Goal: Transaction & Acquisition: Obtain resource

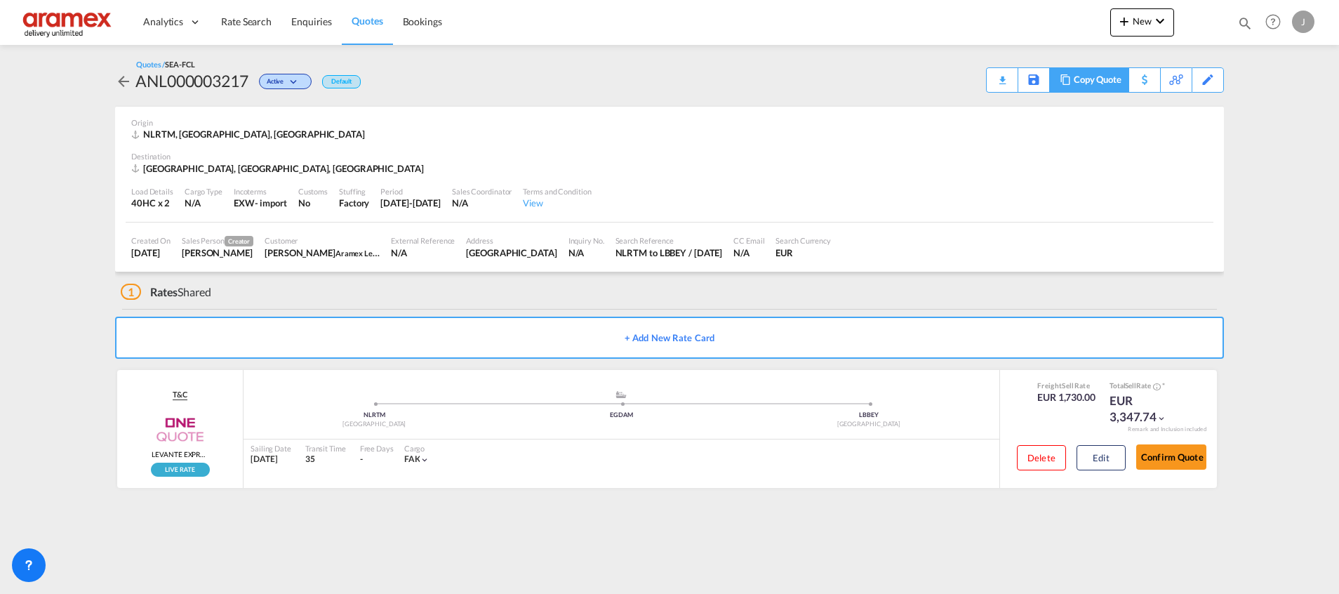
click at [1100, 81] on div "Copy Quote" at bounding box center [1098, 80] width 48 height 24
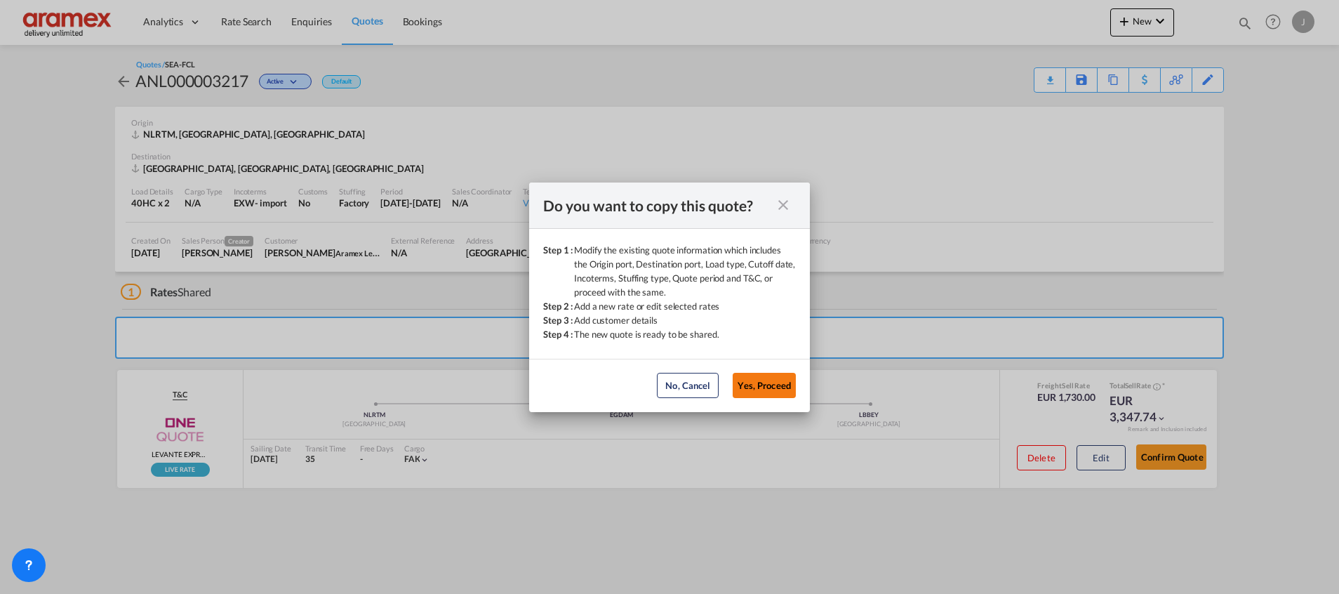
click at [760, 389] on button "Yes, Proceed" at bounding box center [764, 385] width 63 height 25
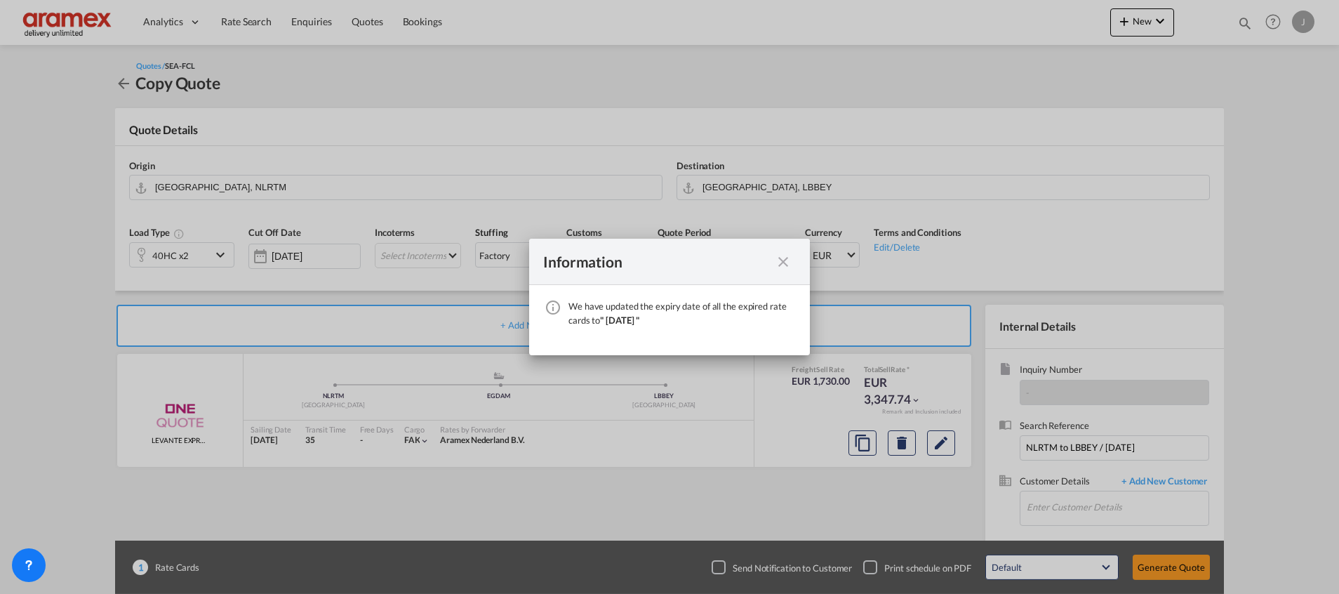
click at [785, 255] on md-icon "icon-close fg-AAA8AD cursor" at bounding box center [783, 261] width 17 height 17
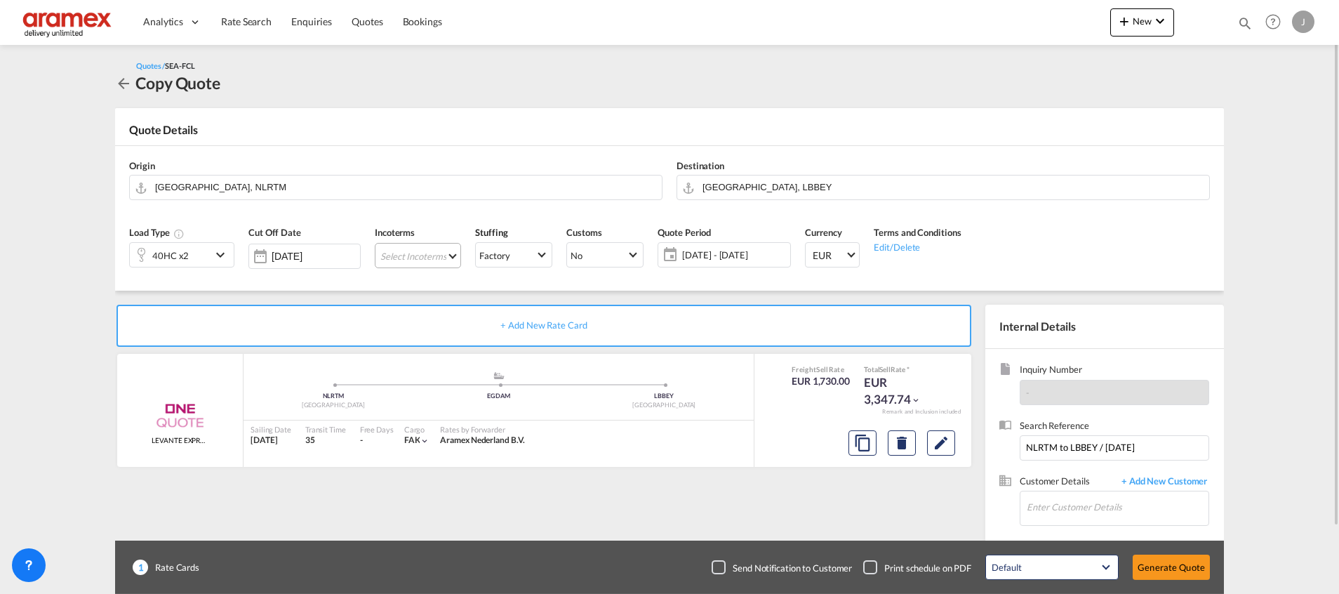
click at [406, 258] on md-select "Select Incoterms EXW - import Ex Works DAP - export Delivered at Place CFR - ex…" at bounding box center [418, 255] width 86 height 25
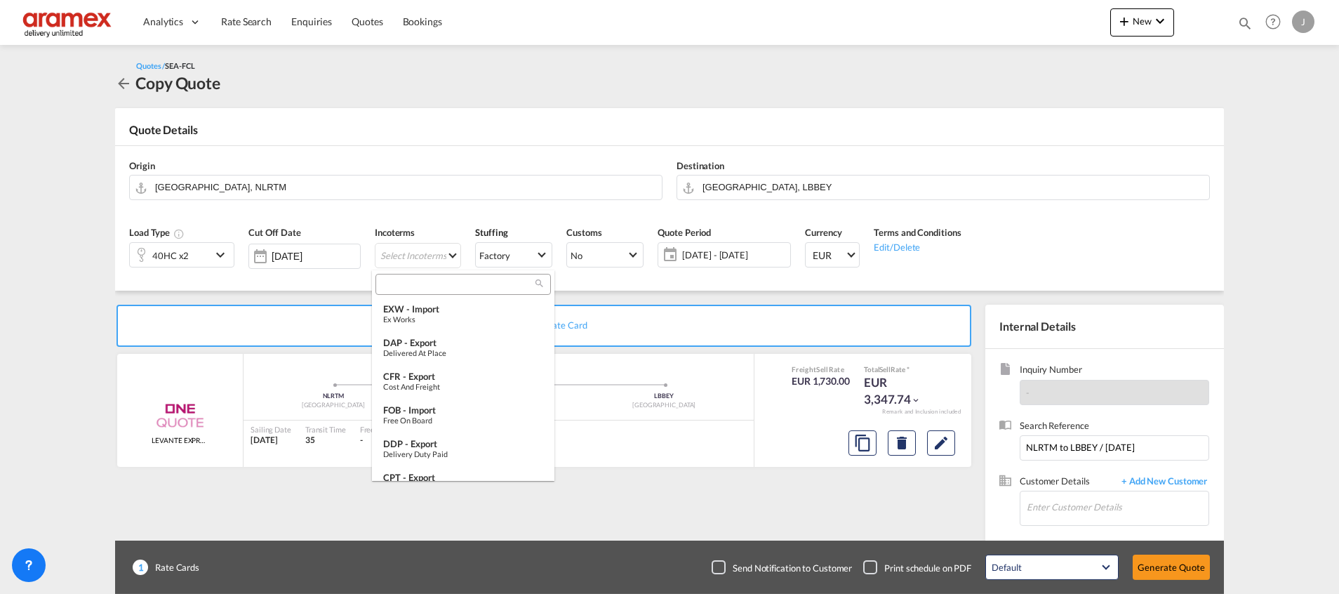
click at [396, 285] on input "search" at bounding box center [458, 284] width 156 height 13
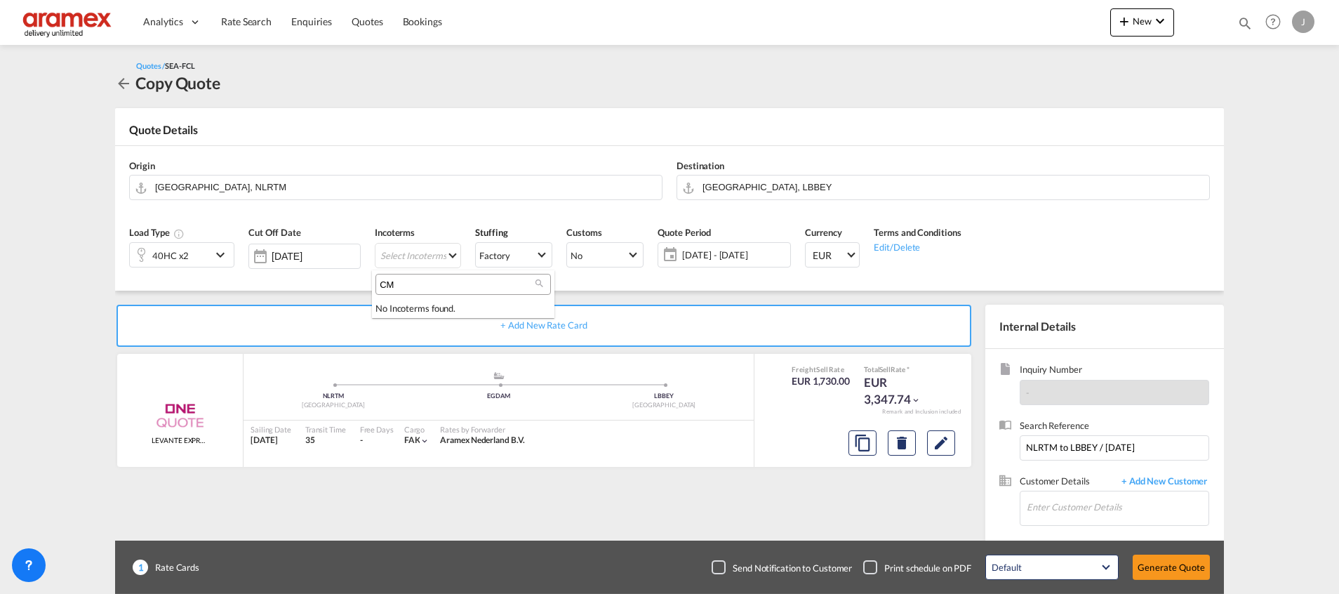
type input "C"
type input "EXW"
click at [426, 307] on div "EXW - import" at bounding box center [463, 308] width 160 height 11
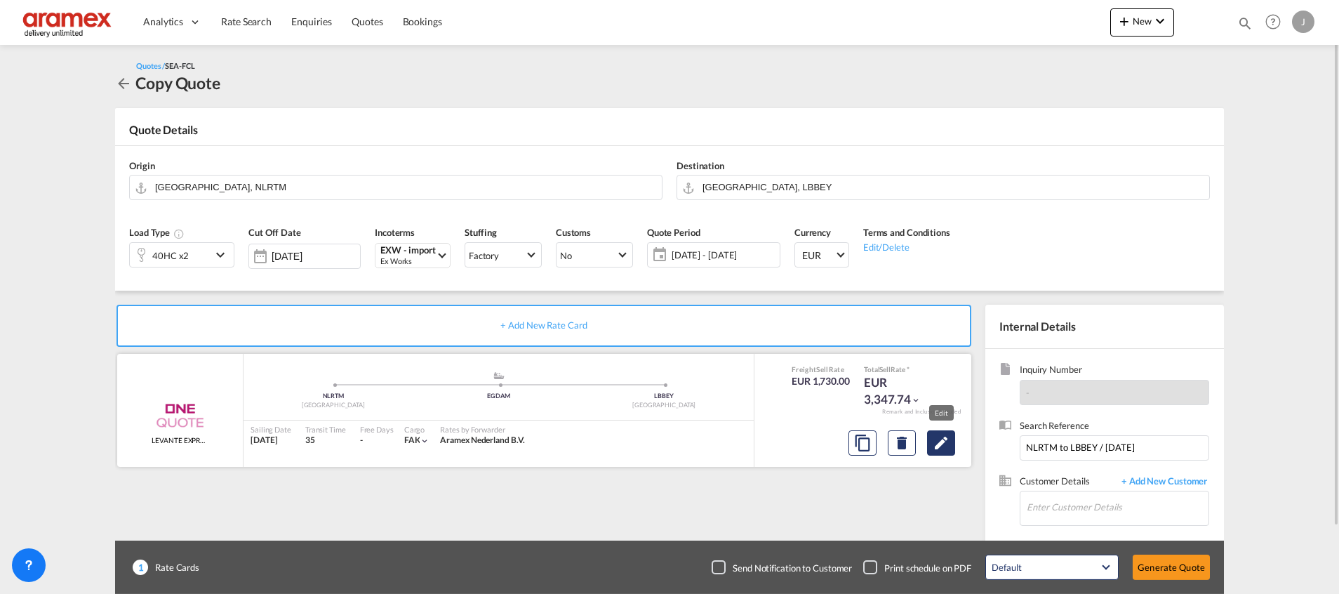
click at [949, 448] on md-icon "Edit" at bounding box center [941, 442] width 17 height 17
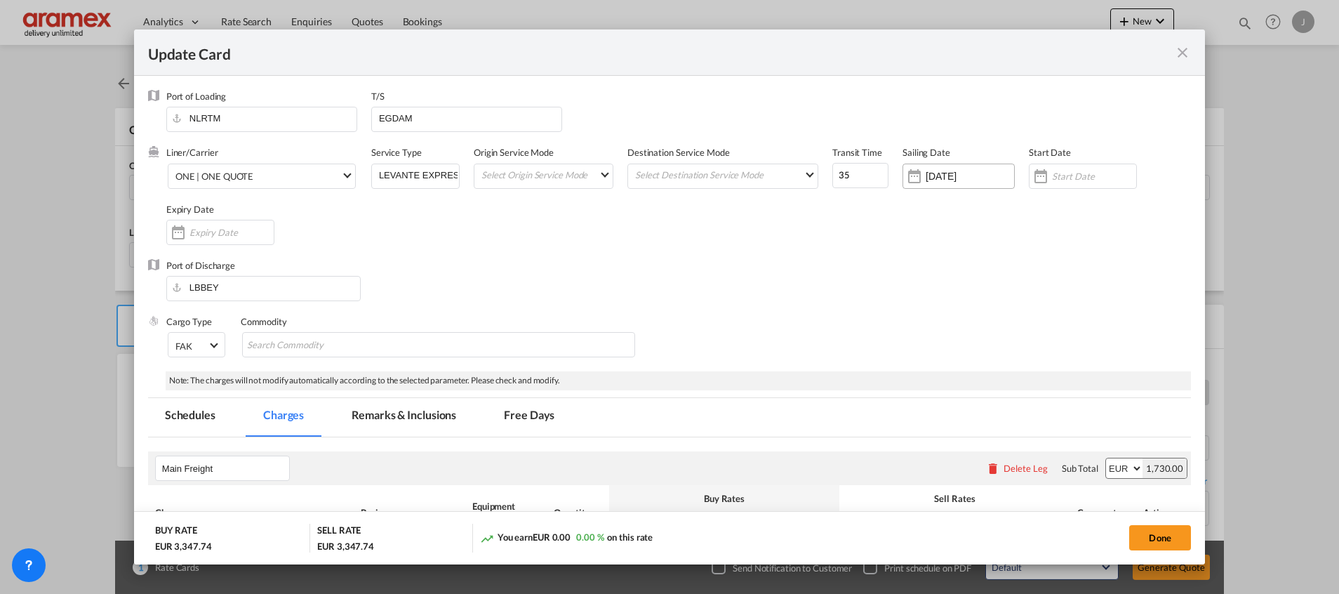
click at [926, 180] on input "[DATE]" at bounding box center [970, 176] width 88 height 11
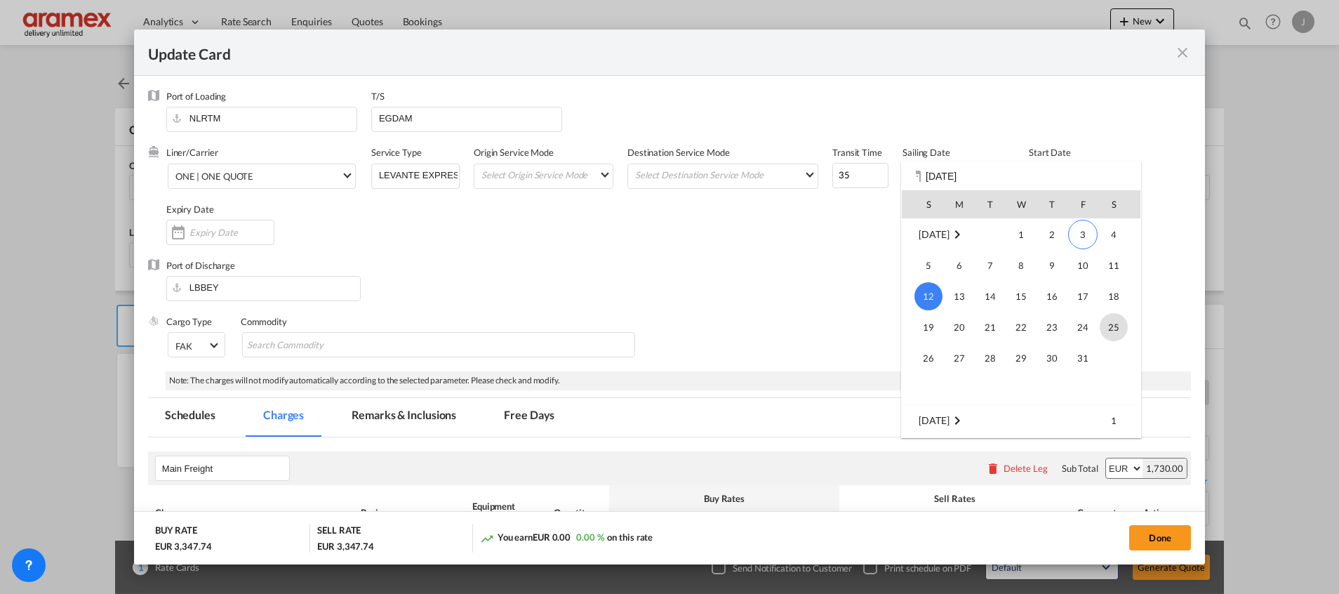
click at [1116, 328] on span "25" at bounding box center [1114, 327] width 28 height 28
type input "[DATE]"
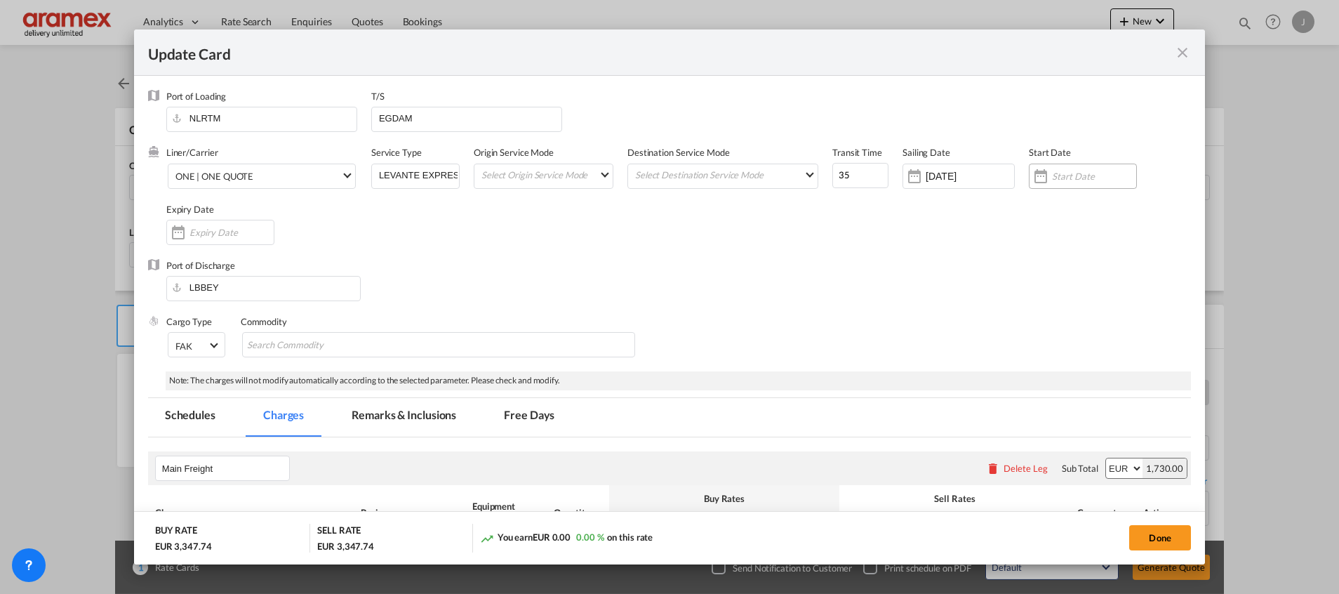
click at [1060, 178] on input "Update Card Port ..." at bounding box center [1094, 176] width 84 height 11
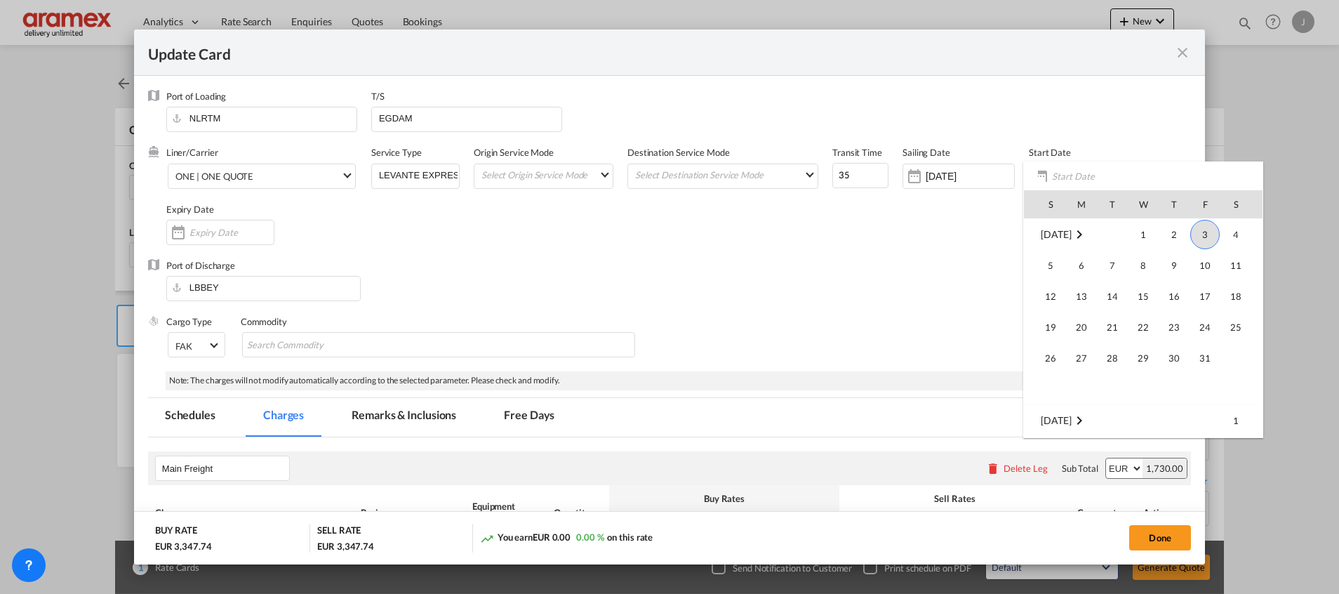
click at [1205, 234] on span "3" at bounding box center [1204, 234] width 29 height 29
type input "[DATE]"
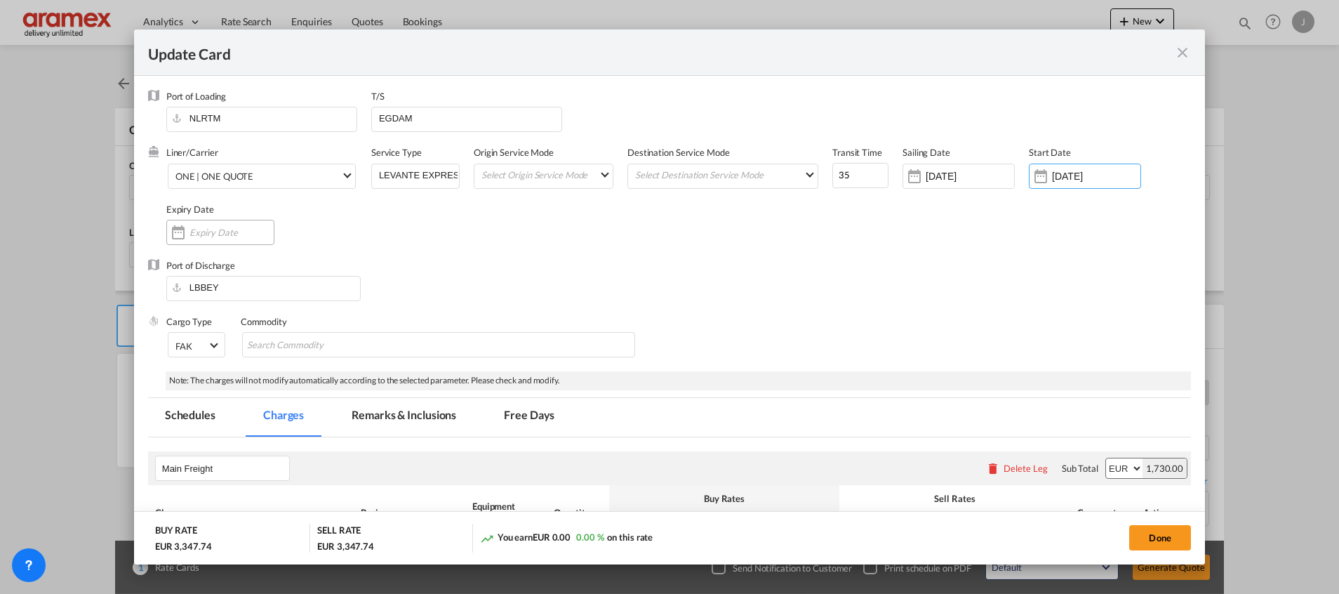
click at [228, 227] on input "Update Card Port ..." at bounding box center [231, 232] width 84 height 11
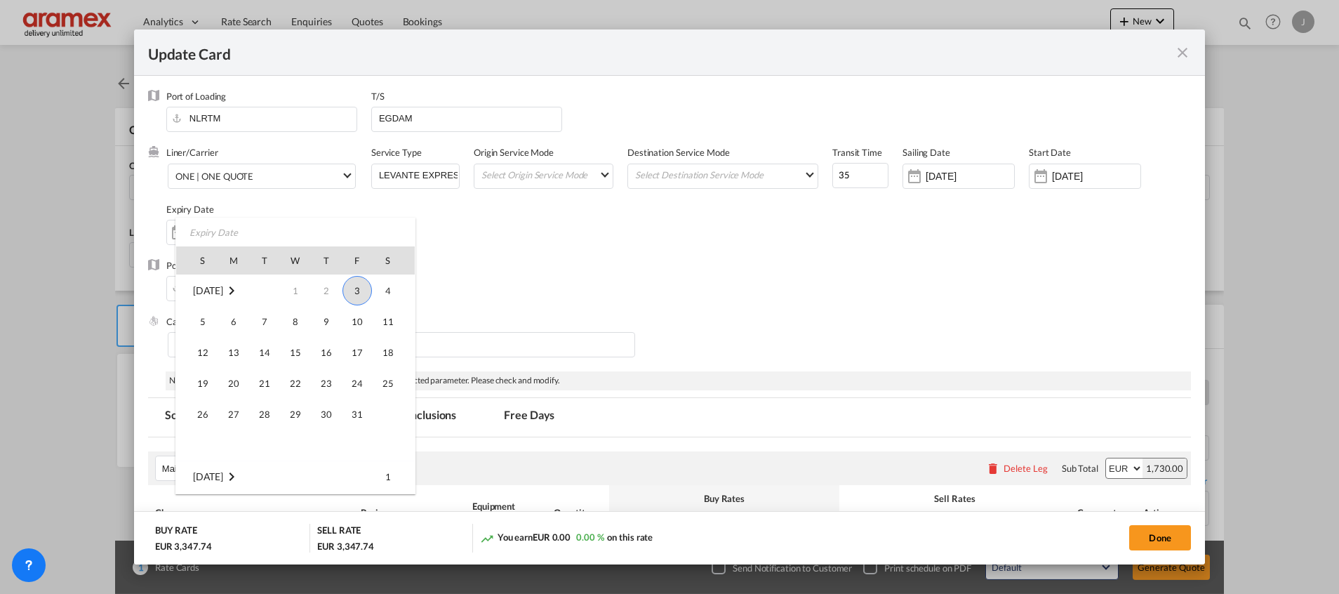
click at [361, 293] on span "3" at bounding box center [356, 290] width 29 height 29
type input "[DATE]"
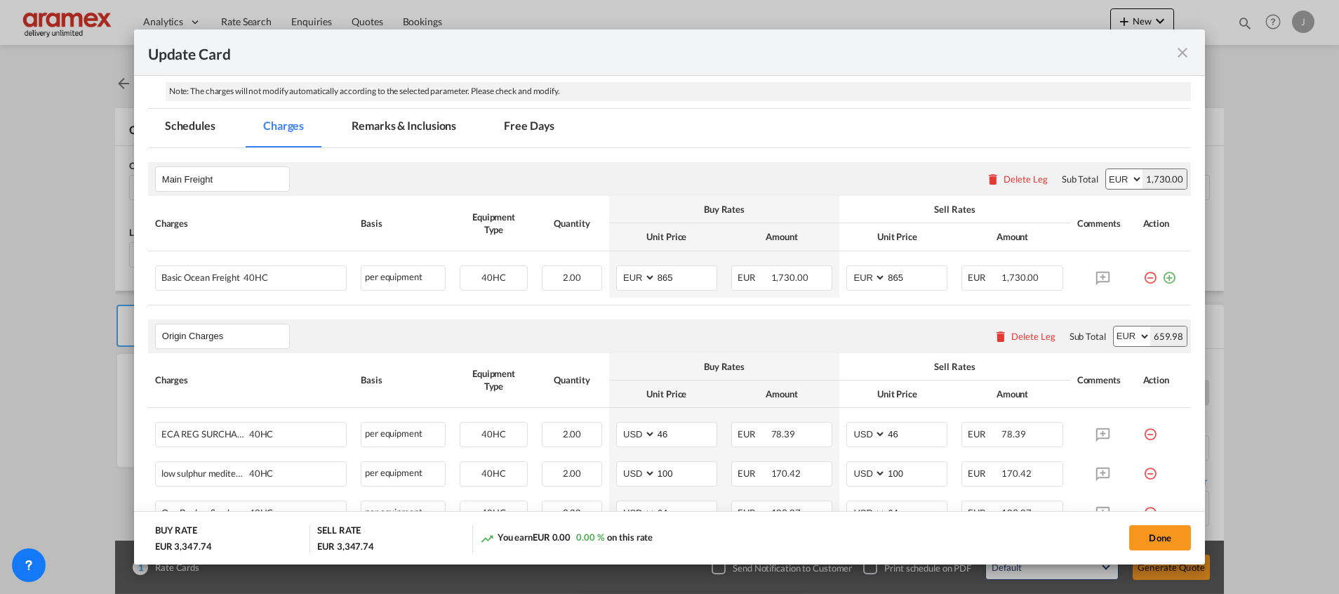
scroll to position [316, 0]
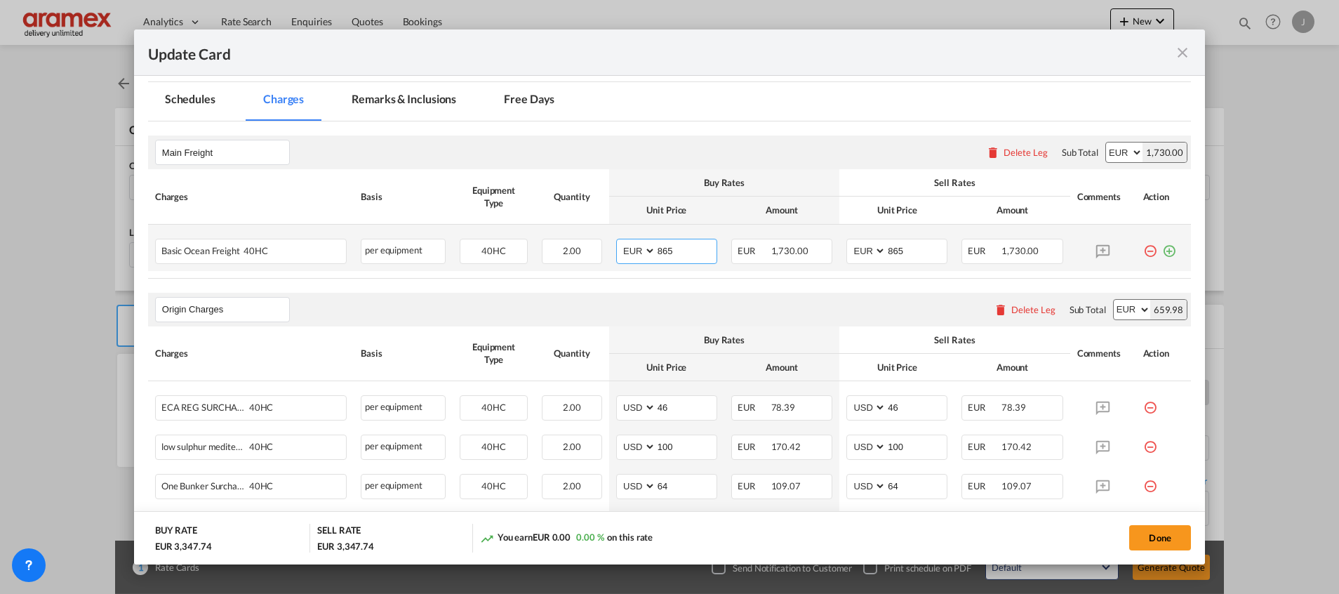
click at [669, 252] on input "865" at bounding box center [686, 249] width 60 height 21
paste input "00"
type input "800"
click at [908, 250] on input "865" at bounding box center [916, 249] width 60 height 21
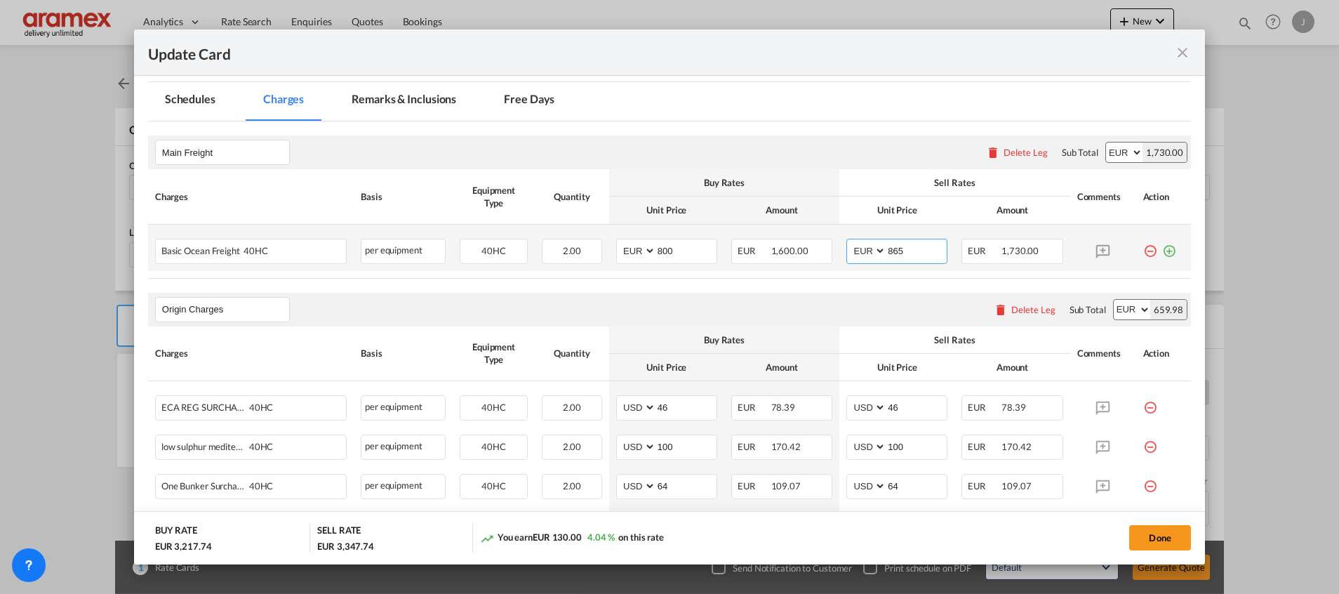
click at [908, 250] on input "865" at bounding box center [916, 249] width 60 height 21
paste input "00"
type input "800"
click at [1162, 246] on md-icon "icon-plus-circle-outline green-400-fg" at bounding box center [1169, 246] width 14 height 14
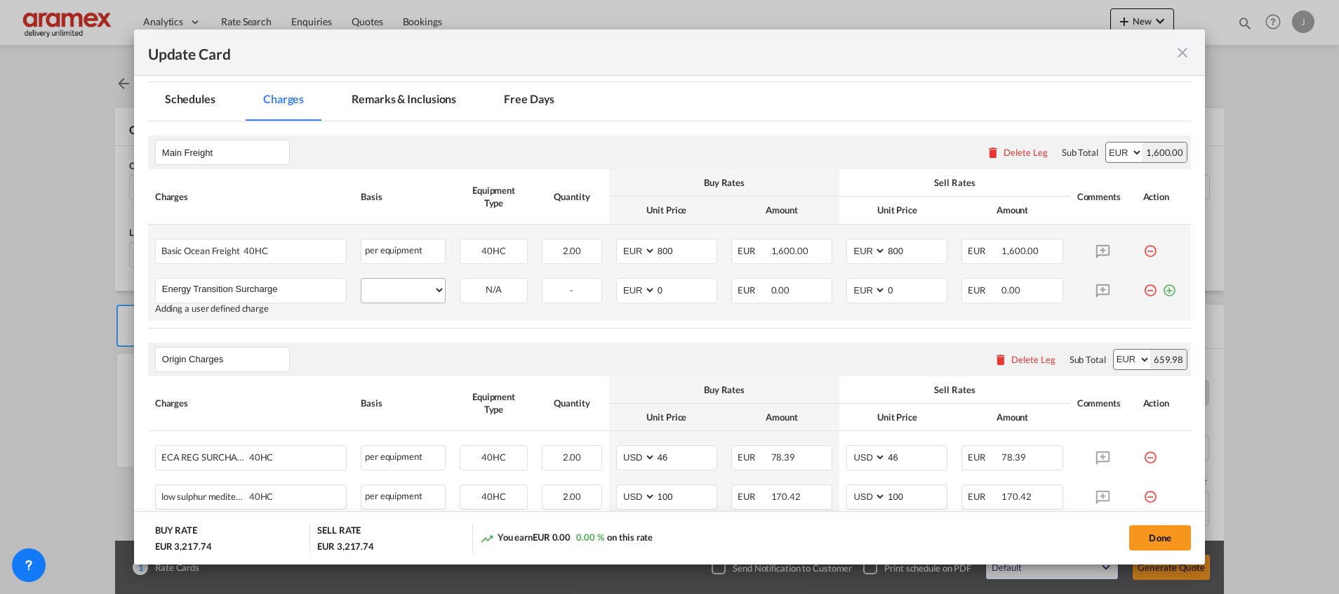
type input "Energy Transition Surcharge"
click at [404, 286] on select "per equipment per container per B/L per shipping bill per shipment % on freight…" at bounding box center [402, 290] width 83 height 22
select select "per equipment"
click at [361, 279] on select "per equipment per container per B/L per shipping bill per shipment % on freight…" at bounding box center [402, 290] width 83 height 22
drag, startPoint x: 488, startPoint y: 276, endPoint x: 486, endPoint y: 298, distance: 21.2
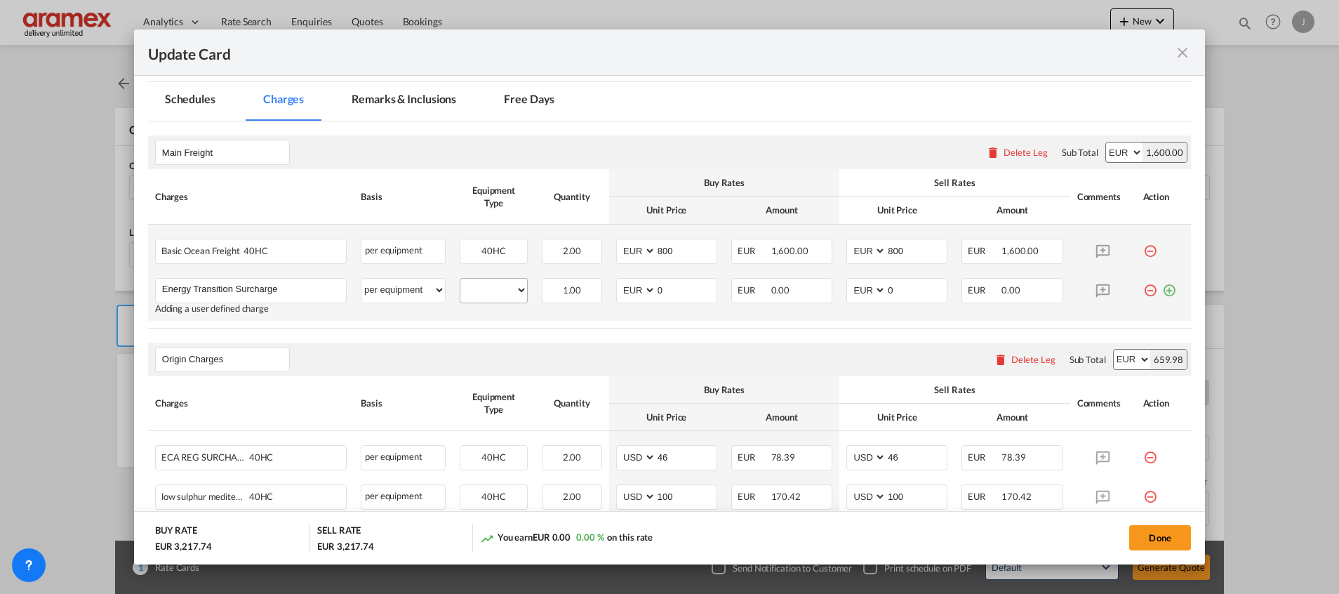
click at [486, 279] on td "40HC Please Select Already exists" at bounding box center [494, 296] width 82 height 50
click at [492, 286] on select "40HC" at bounding box center [493, 290] width 67 height 19
select select "40HC"
click at [460, 281] on select "40HC" at bounding box center [493, 290] width 67 height 19
drag, startPoint x: 674, startPoint y: 286, endPoint x: 622, endPoint y: 286, distance: 51.9
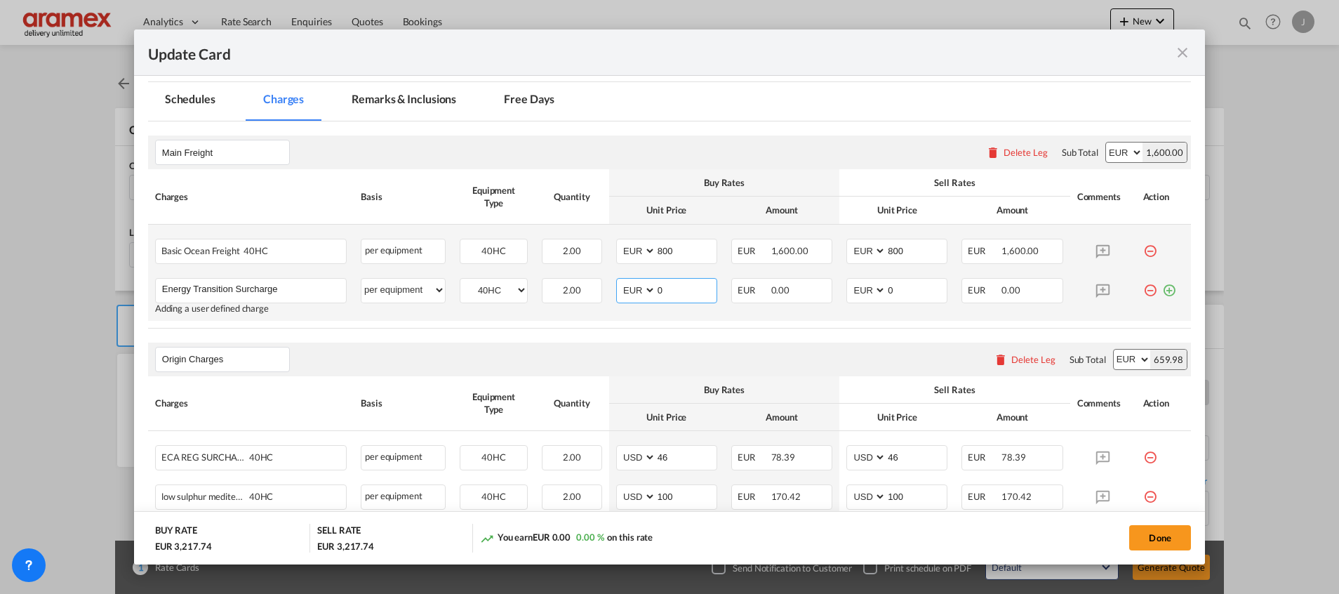
click at [622, 286] on md-input-container "AED AFN ALL AMD ANG AOA ARS AUD AWG AZN BAM BBD BDT BGN BHD BIF BMD BND [PERSON…" at bounding box center [666, 290] width 101 height 25
click at [664, 290] on input "80" at bounding box center [686, 289] width 60 height 21
drag, startPoint x: 664, startPoint y: 290, endPoint x: 642, endPoint y: 305, distance: 26.7
click at [646, 300] on md-input-container "AED AFN ALL AMD ANG AOA ARS AUD AWG AZN BAM BBD BDT BGN BHD BIF BMD BND [PERSON…" at bounding box center [666, 290] width 101 height 25
type input "80"
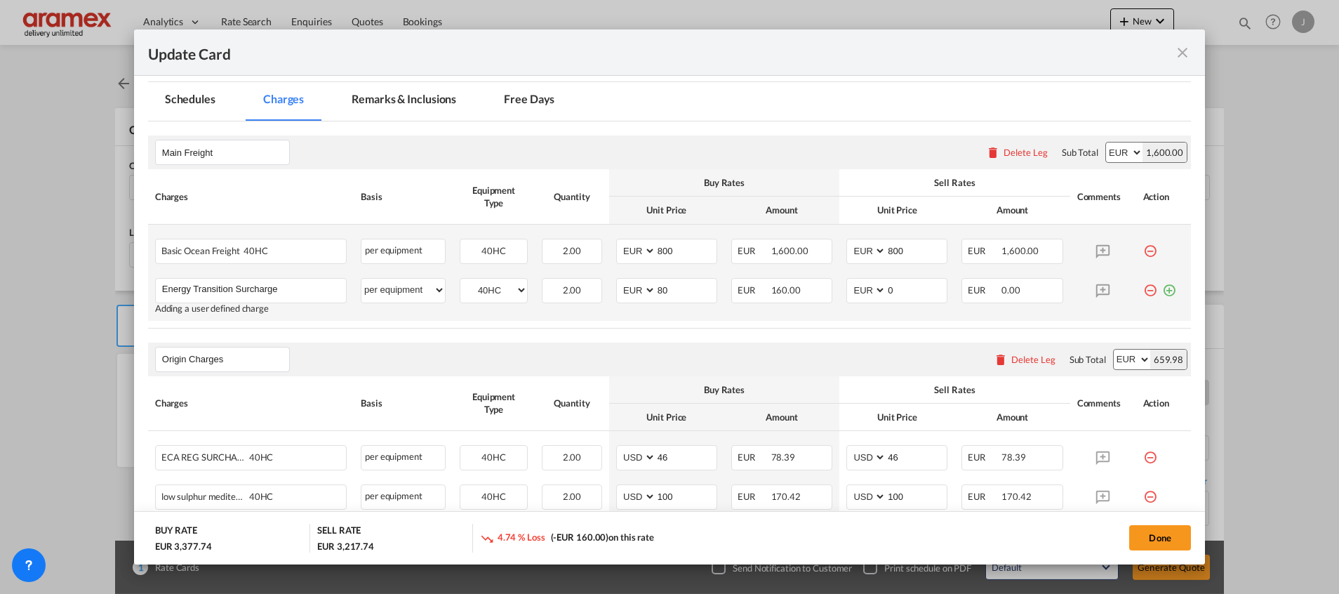
click at [639, 303] on td "AED AFN ALL AMD ANG AOA ARS AUD AWG AZN BAM BBD BDT BGN BHD BIF BMD BND [PERSON…" at bounding box center [666, 296] width 115 height 50
click at [664, 291] on input "80" at bounding box center [686, 289] width 60 height 21
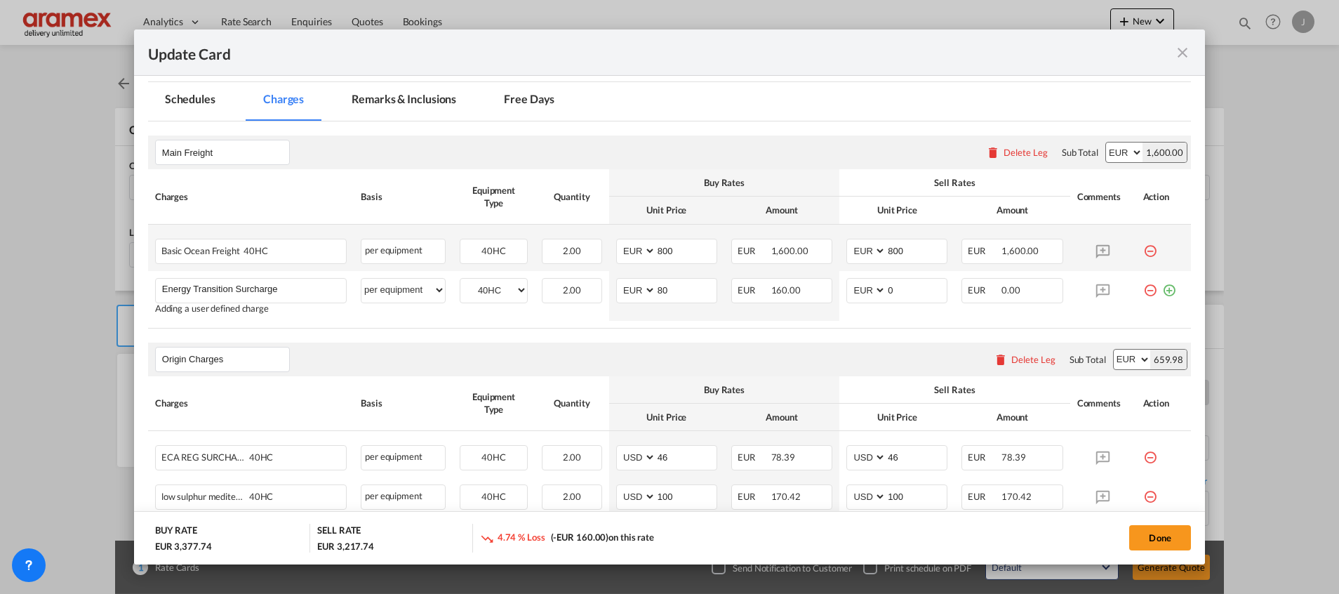
click at [613, 355] on div "Origin Charges Please enter leg name Leg Name Already Exists Delete Leg Sub Tot…" at bounding box center [669, 359] width 1043 height 34
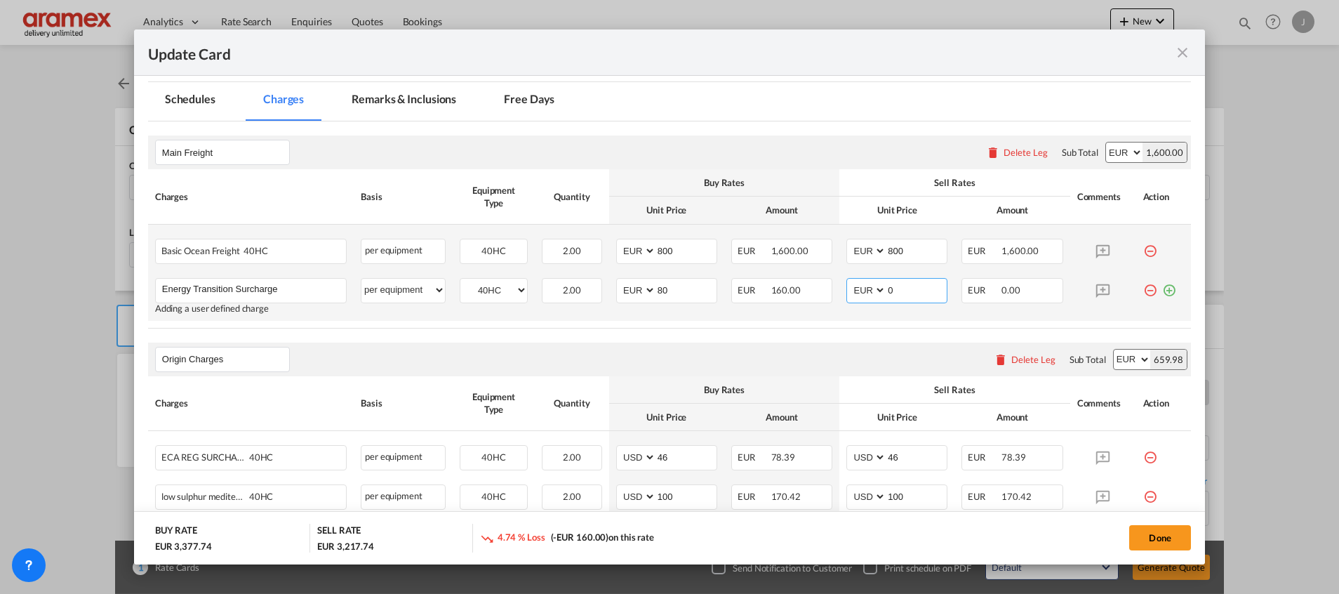
drag, startPoint x: 898, startPoint y: 290, endPoint x: 835, endPoint y: 288, distance: 63.2
click at [846, 288] on md-input-container "AED AFN ALL AMD ANG AOA ARS AUD AWG AZN BAM BBD BDT BGN BHD BIF BMD BND [PERSON…" at bounding box center [896, 290] width 101 height 25
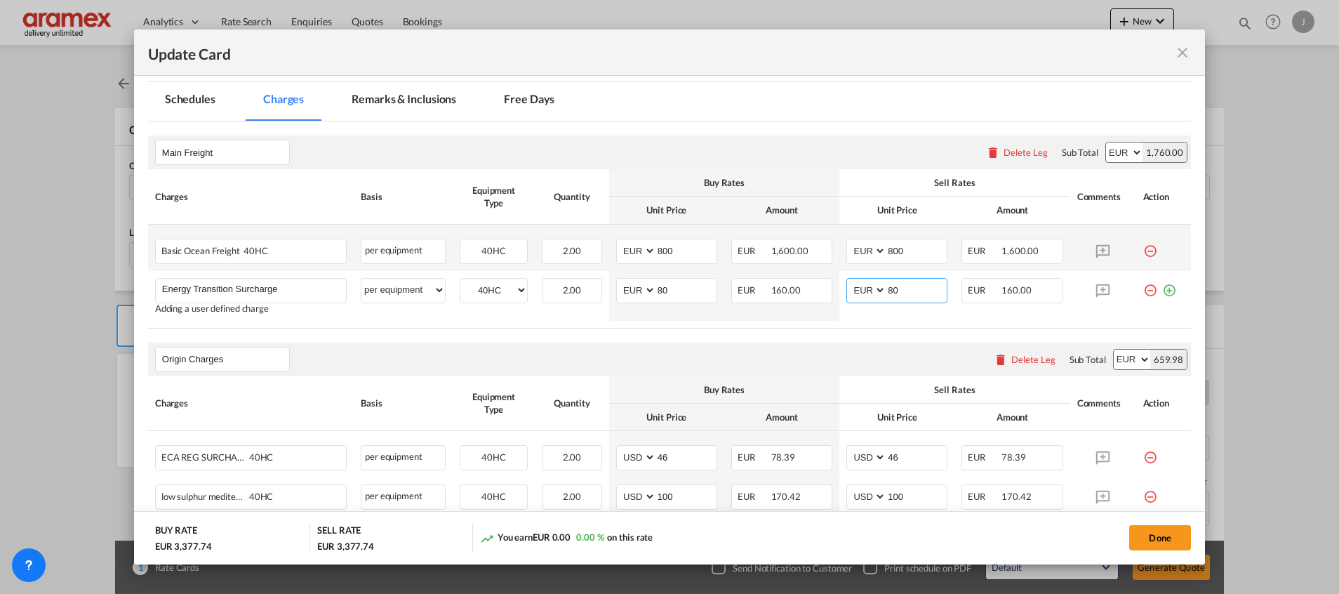
type input "80"
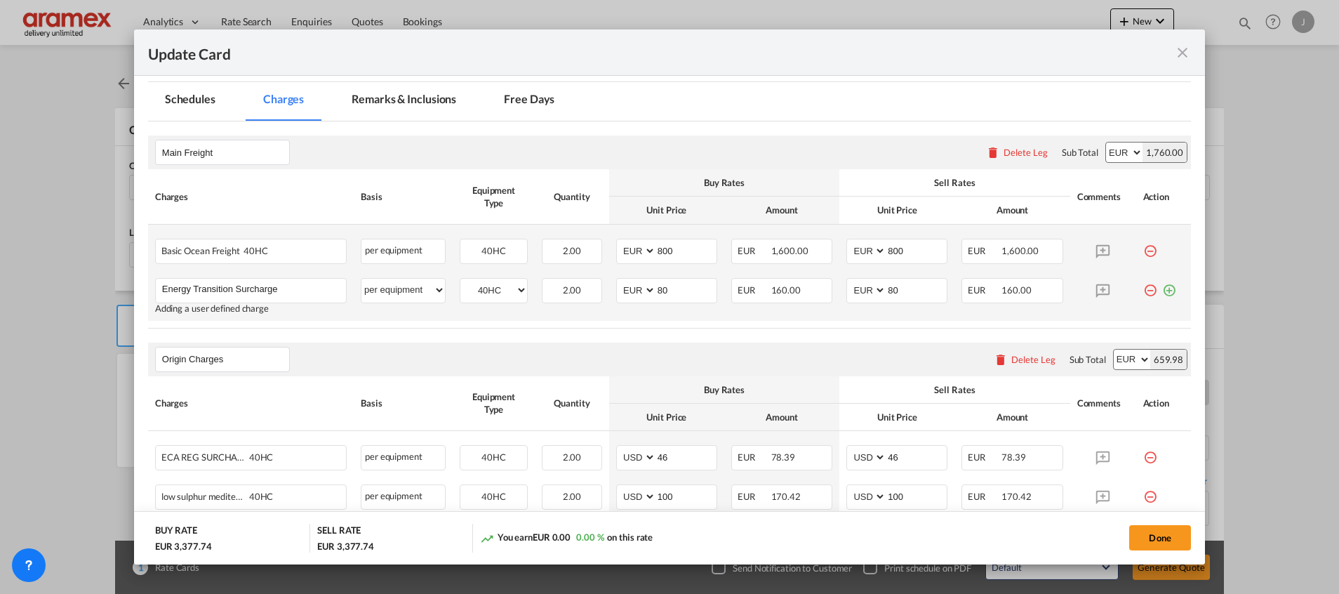
drag, startPoint x: 1151, startPoint y: 290, endPoint x: 966, endPoint y: 319, distance: 187.4
click at [1162, 290] on md-icon "icon-plus-circle-outline green-400-fg" at bounding box center [1169, 285] width 14 height 14
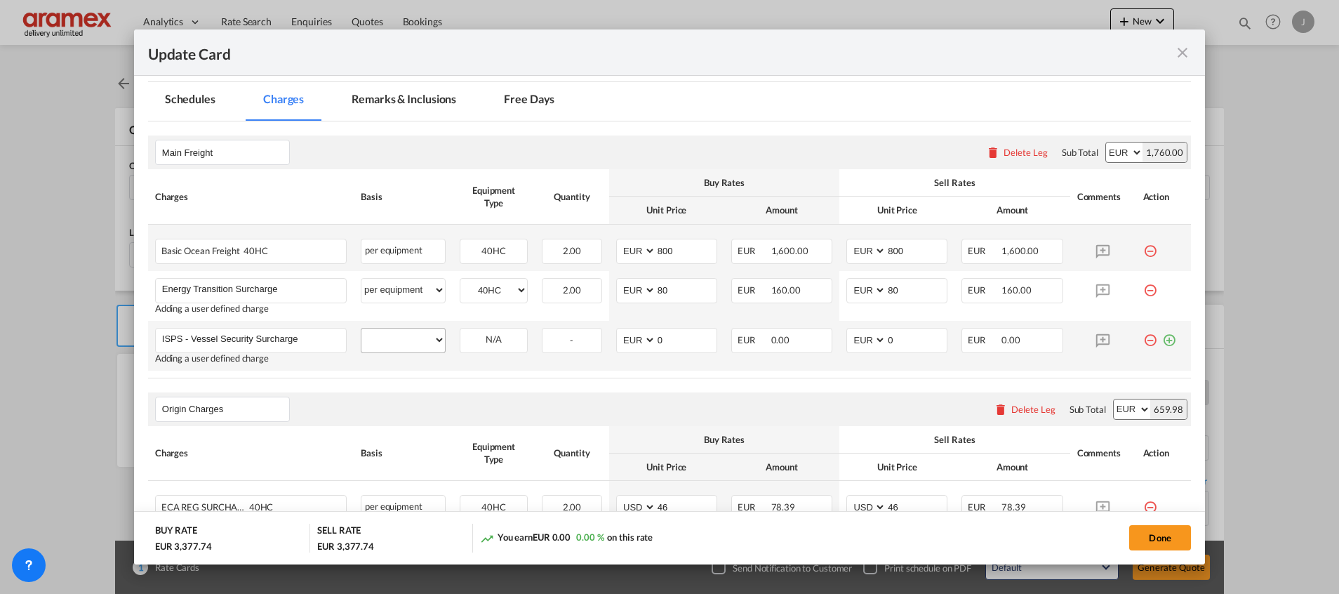
type input "ISPS - Vessel Security Surcharge"
drag, startPoint x: 392, startPoint y: 335, endPoint x: 397, endPoint y: 326, distance: 11.0
click at [392, 335] on select "per equipment per container per B/L per shipping bill per shipment % on freight…" at bounding box center [402, 339] width 83 height 22
select select "per equipment"
click at [361, 328] on select "per equipment per container per B/L per shipping bill per shipment % on freight…" at bounding box center [402, 339] width 83 height 22
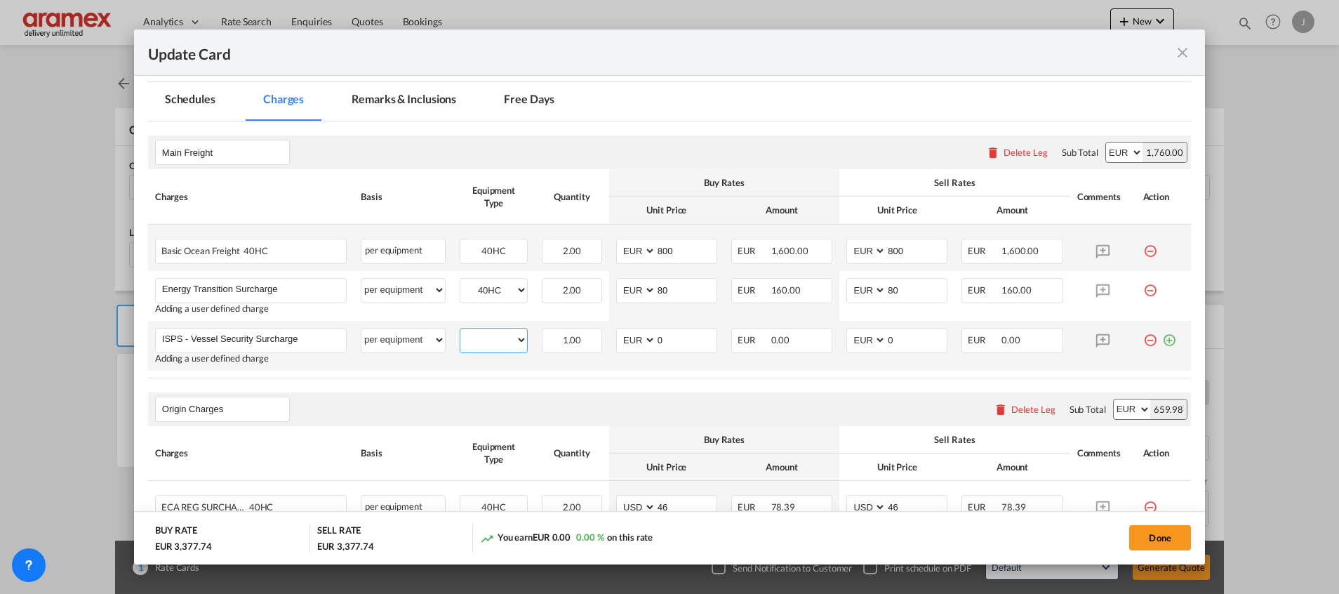
click at [487, 334] on select "40HC" at bounding box center [493, 339] width 67 height 19
select select "40HC"
click at [460, 330] on select "40HC" at bounding box center [493, 339] width 67 height 19
drag, startPoint x: 671, startPoint y: 335, endPoint x: 623, endPoint y: 335, distance: 47.7
click at [623, 335] on md-input-container "AED AFN ALL AMD ANG AOA ARS AUD AWG AZN BAM BBD BDT BGN BHD BIF BMD BND [PERSON…" at bounding box center [666, 340] width 101 height 25
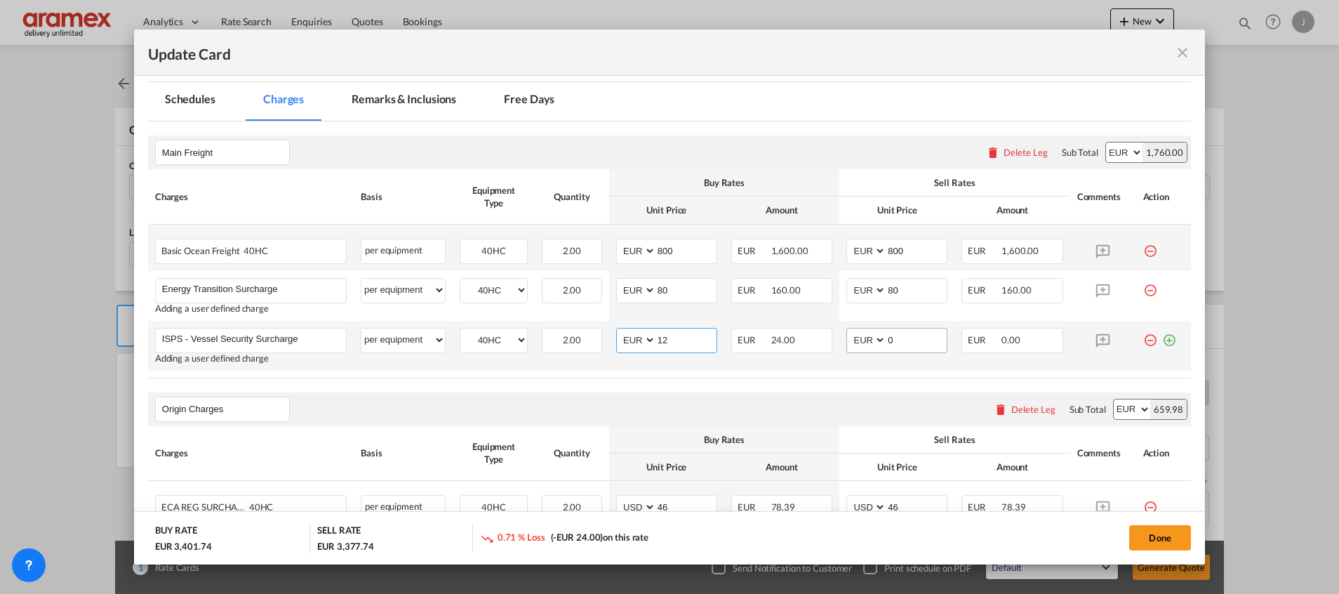
type input "12"
drag, startPoint x: 863, startPoint y: 346, endPoint x: 841, endPoint y: 344, distance: 22.6
click at [846, 344] on md-input-container "AED AFN ALL AMD ANG AOA ARS AUD AWG AZN BAM BBD BDT BGN BHD BIF BMD BND [PERSON…" at bounding box center [896, 340] width 101 height 25
type input "12"
click at [1162, 342] on md-icon "icon-plus-circle-outline green-400-fg" at bounding box center [1169, 335] width 14 height 14
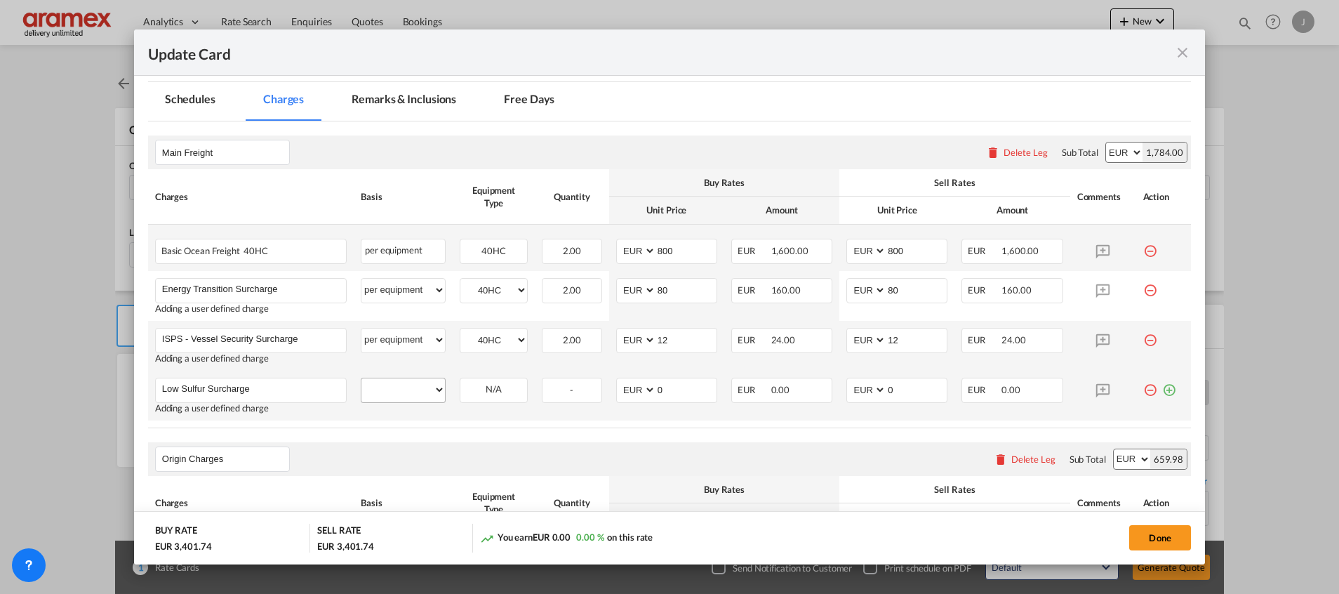
type input "Low Sulfur Surcharge"
click at [409, 399] on select "per equipment per container per B/L per shipping bill per shipment % on freight…" at bounding box center [402, 389] width 83 height 22
select select "per equipment"
click at [361, 378] on select "per equipment per container per B/L per shipping bill per shipment % on freight…" at bounding box center [402, 389] width 83 height 22
click at [507, 386] on select "40HC" at bounding box center [493, 389] width 67 height 19
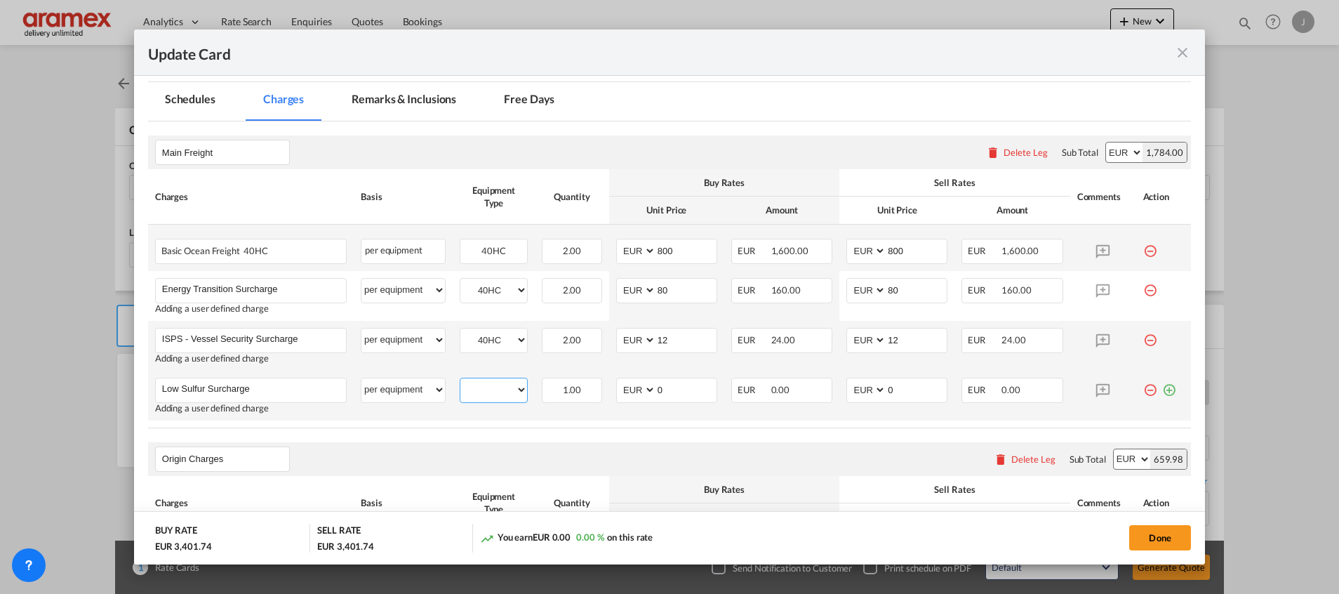
select select "40HC"
click at [460, 380] on select "40HC" at bounding box center [493, 389] width 67 height 19
click at [622, 394] on select "AED AFN ALL AMD ANG AOA ARS AUD AWG AZN BAM BBD BDT BGN BHD BIF BMD BND [PERSON…" at bounding box center [637, 389] width 36 height 19
select select "string:USD"
click at [619, 380] on select "AED AFN ALL AMD ANG AOA ARS AUD AWG AZN BAM BBD BDT BGN BHD BIF BMD BND [PERSON…" at bounding box center [637, 389] width 36 height 19
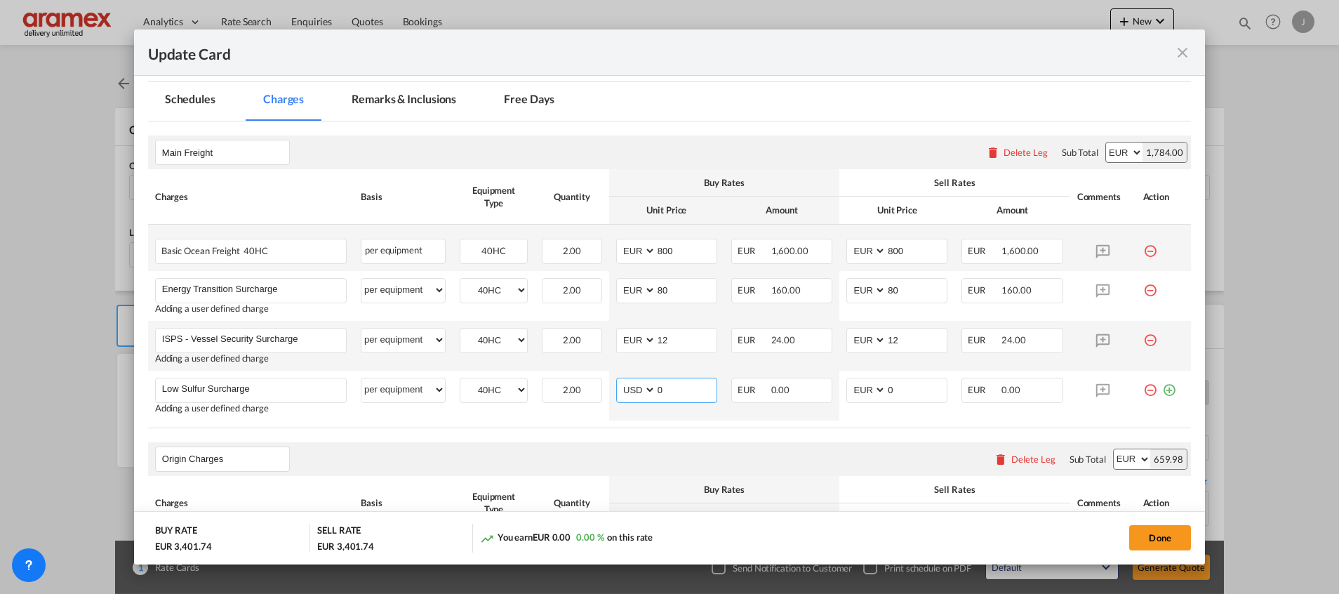
drag, startPoint x: 638, startPoint y: 367, endPoint x: 617, endPoint y: 364, distance: 20.5
click at [617, 364] on tbody "Basic Ocean Freight 40HC Please Enter User Defined Charges Cannot Be Published …" at bounding box center [669, 323] width 1043 height 196
paste input "Low Sulfur Surcharge"
type input "Low Sulfur Surcharge"
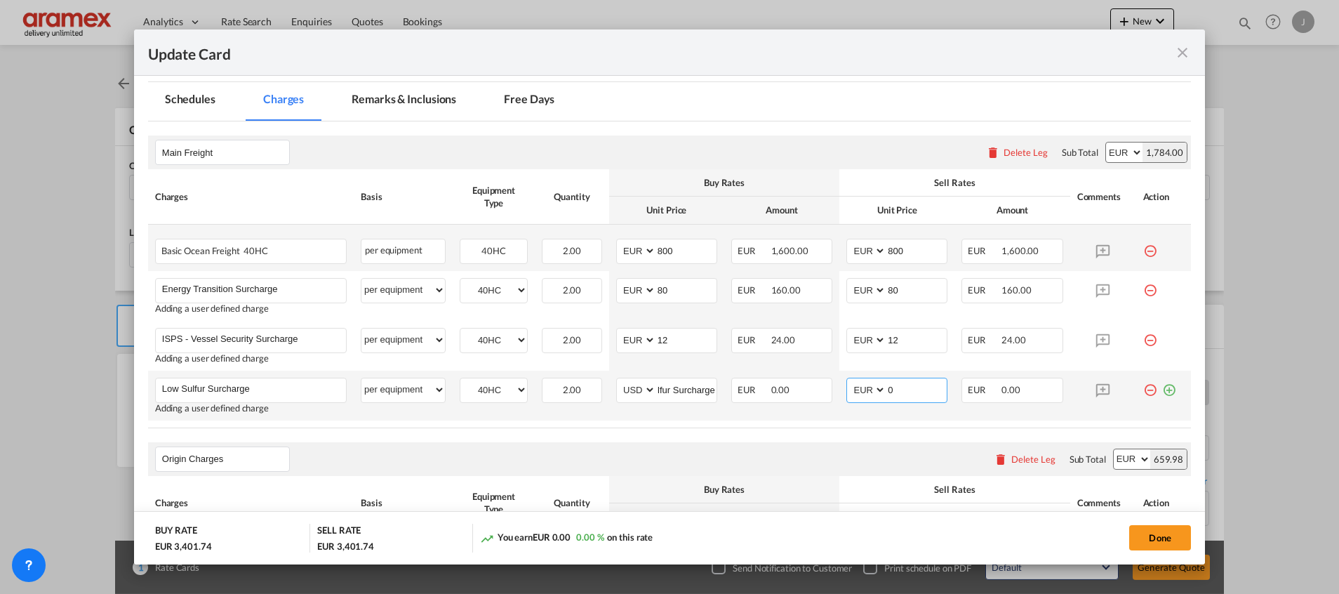
scroll to position [0, 0]
click at [824, 389] on tr "Low Sulfur Surcharge Please Enter User Defined Charges Cannot Be Published Addi…" at bounding box center [669, 395] width 1043 height 50
click at [857, 386] on select "AED AFN ALL AMD ANG AOA ARS AUD AWG AZN BAM BBD BDT BGN BHD BIF BMD BND [PERSON…" at bounding box center [867, 389] width 36 height 19
select select "string:USD"
click at [849, 380] on select "AED AFN ALL AMD ANG AOA ARS AUD AWG AZN BAM BBD BDT BGN BHD BIF BMD BND [PERSON…" at bounding box center [867, 389] width 36 height 19
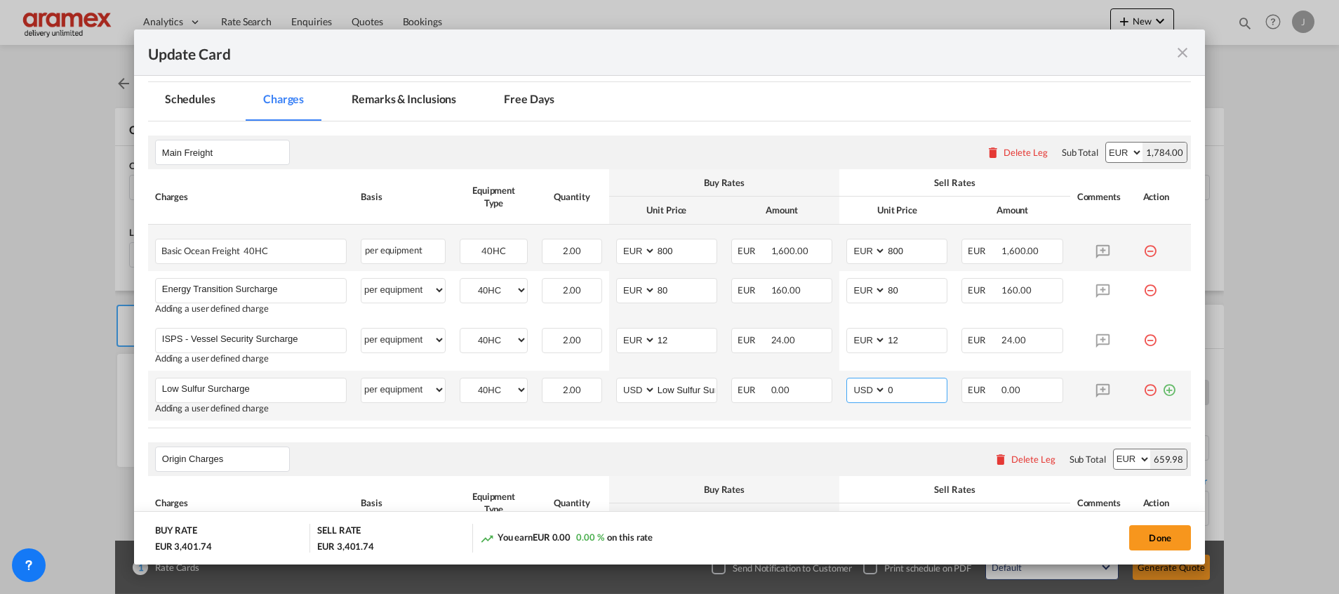
paste input "Low Sulfur Surcharge"
type input "Low Sulfur Surcharge"
click at [676, 388] on input "Low Sulfur Surcharge" at bounding box center [686, 388] width 60 height 21
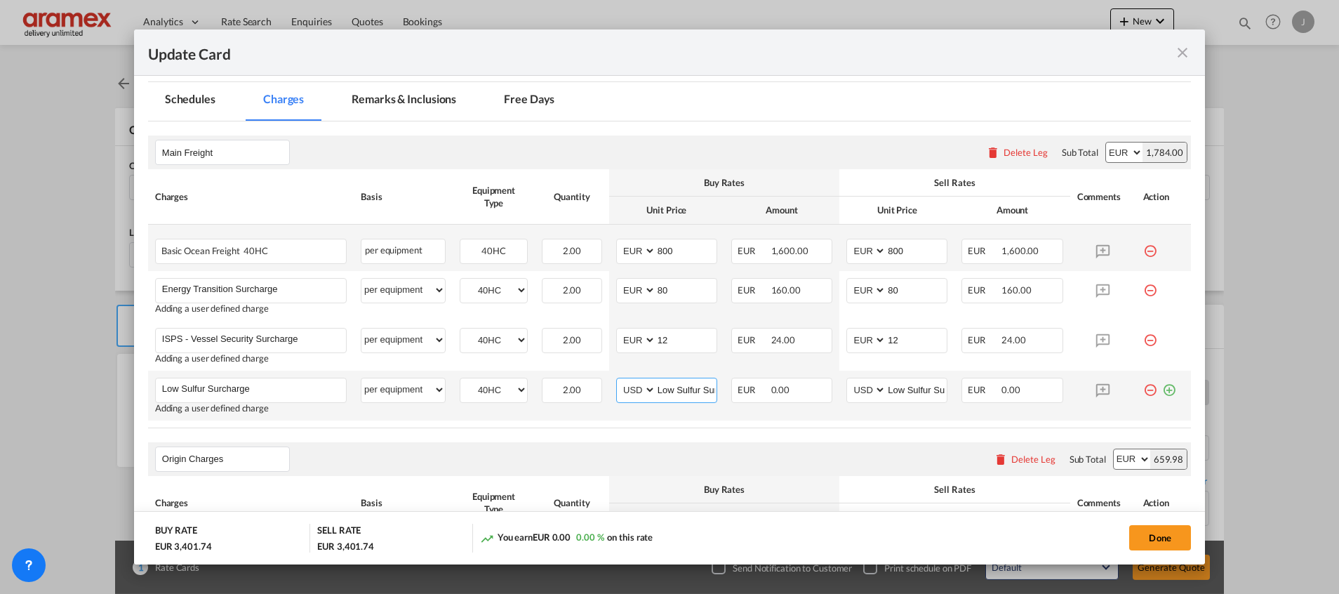
click at [676, 388] on input "Low Sulfur Surcharge" at bounding box center [686, 388] width 60 height 21
click at [674, 387] on input "Low Sulfur Surcharge" at bounding box center [686, 388] width 60 height 21
click at [681, 382] on input "Low 122Sulfur Surcharge" at bounding box center [686, 388] width 60 height 21
click at [681, 383] on input "Low 122Sulfur Surcharge" at bounding box center [686, 388] width 60 height 21
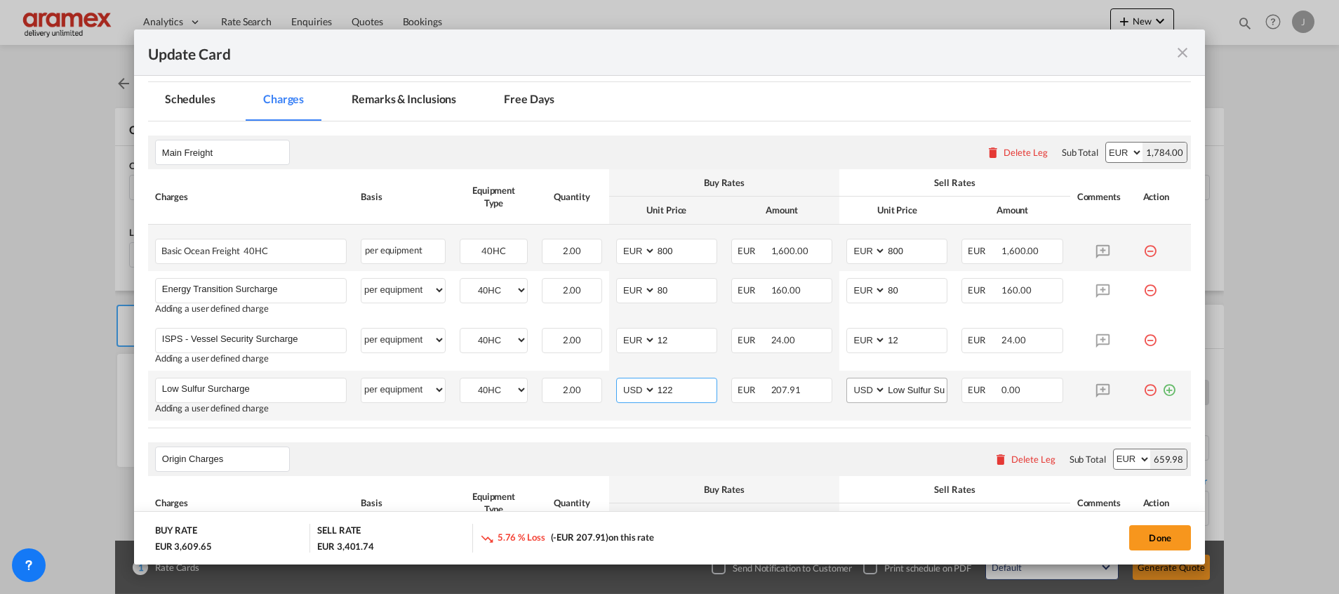
type input "122"
click at [907, 386] on input "Low Sulfur Surcharge" at bounding box center [916, 388] width 60 height 21
type input "122"
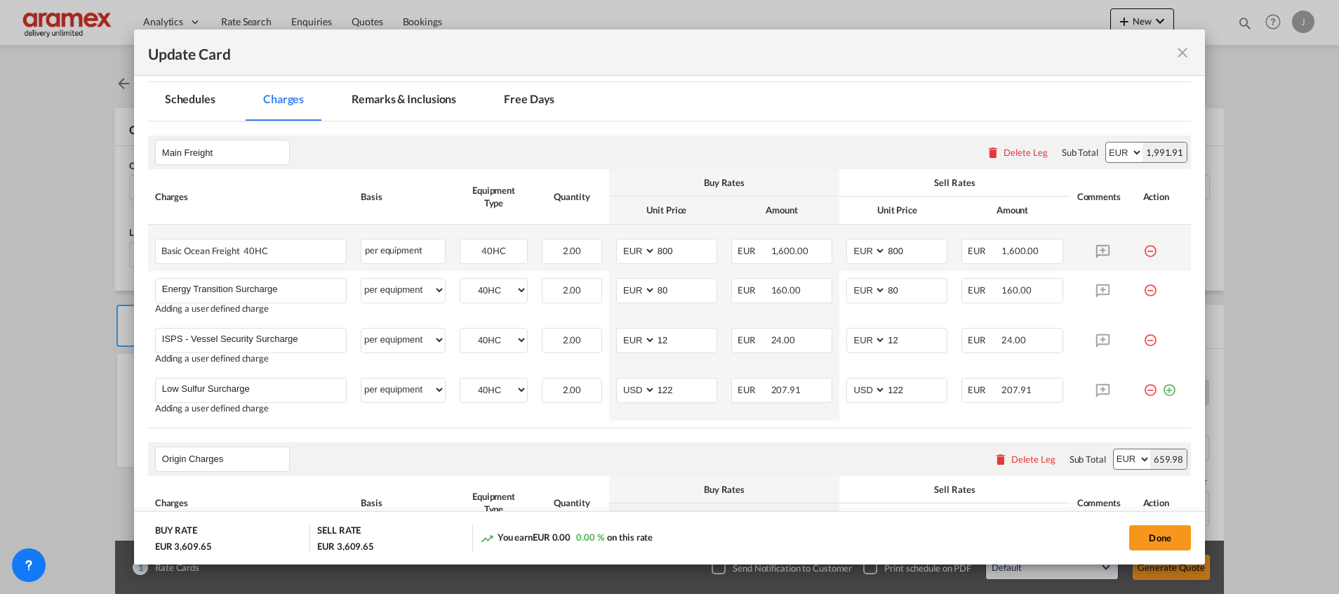
click at [813, 446] on div "Origin Charges Please enter leg name Leg Name Already Exists Delete Leg Sub Tot…" at bounding box center [669, 459] width 1043 height 34
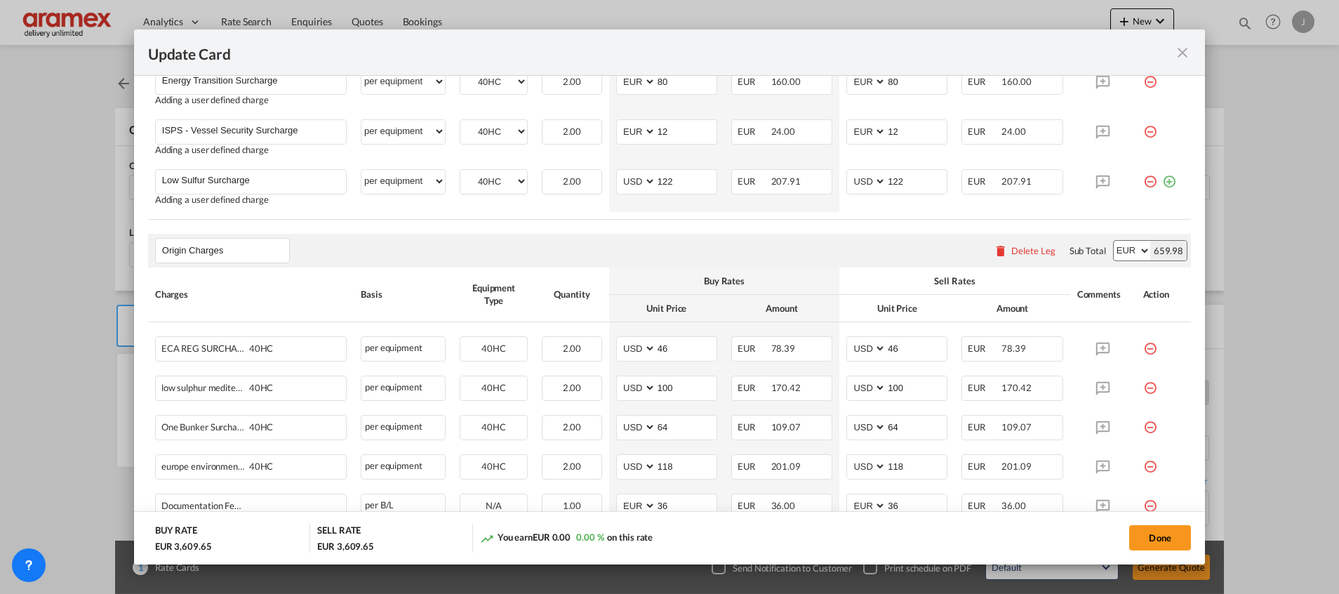
scroll to position [526, 0]
click at [1143, 344] on md-icon "icon-minus-circle-outline red-400-fg" at bounding box center [1150, 341] width 14 height 14
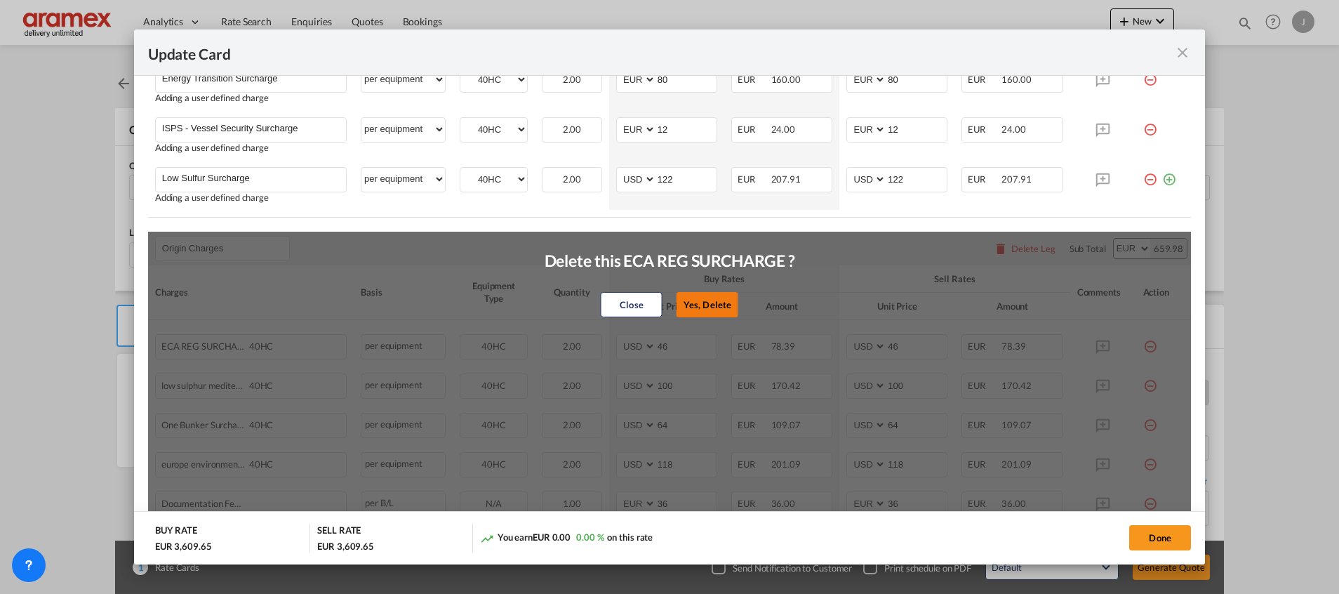
click at [691, 300] on button "Yes, Delete" at bounding box center [707, 304] width 62 height 25
type input "100"
type input "64"
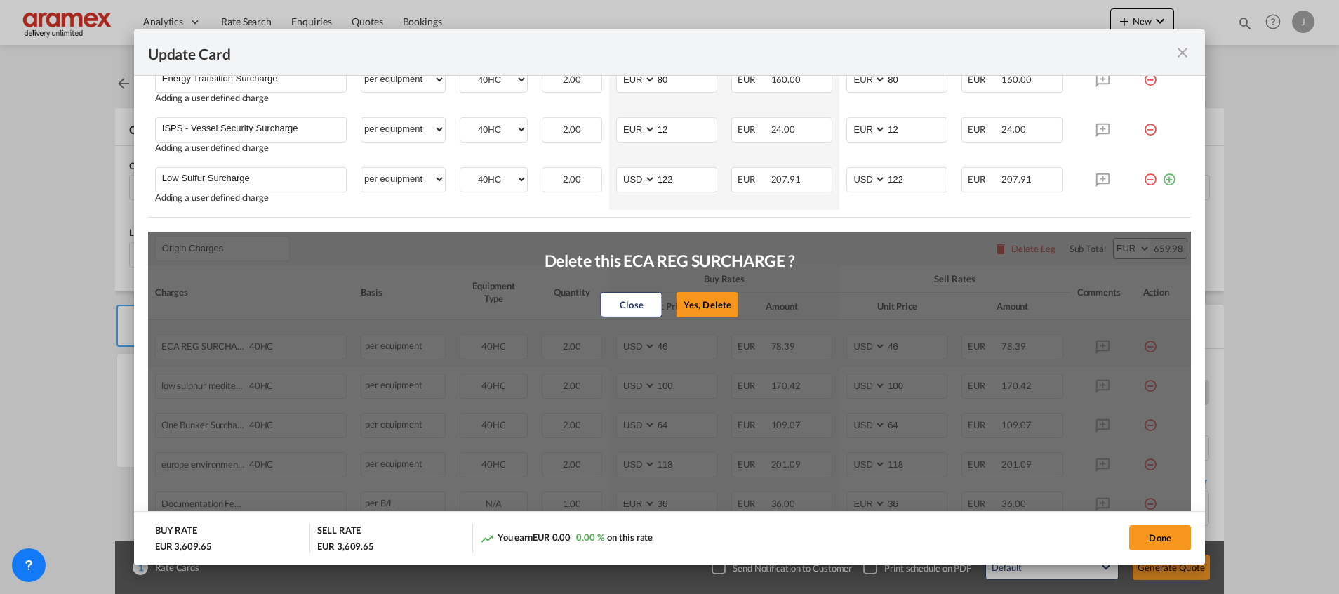
type input "118"
select select "string:EUR"
type input "36"
select select "string:EUR"
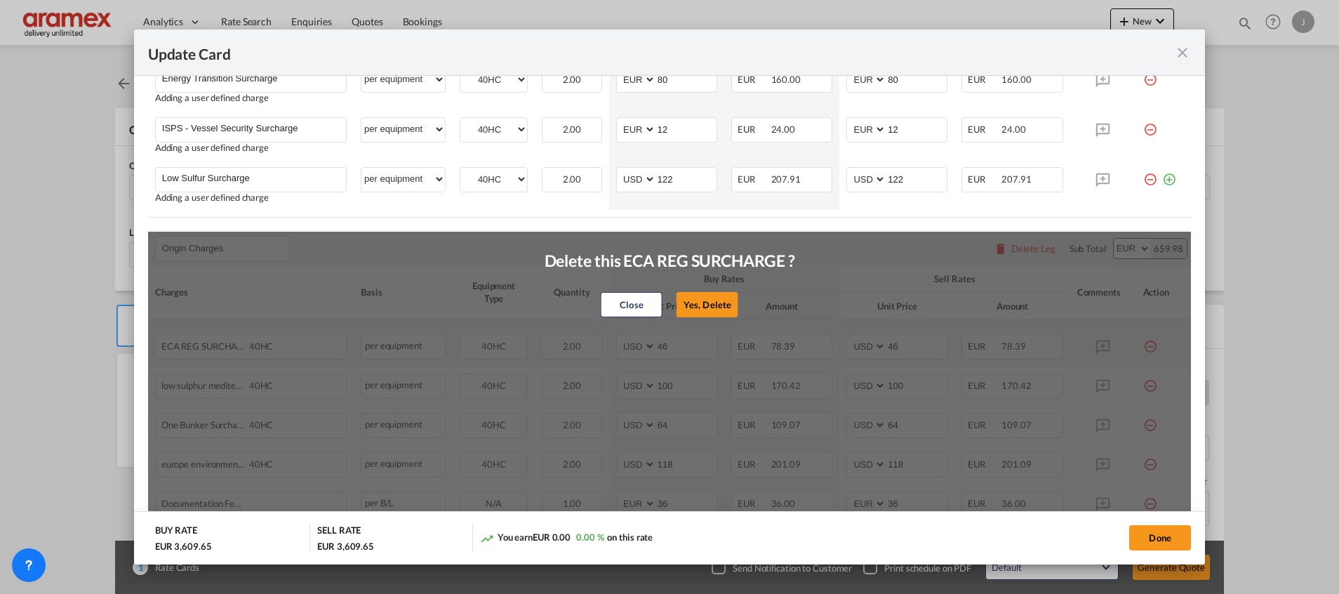
type input "36"
type input "65"
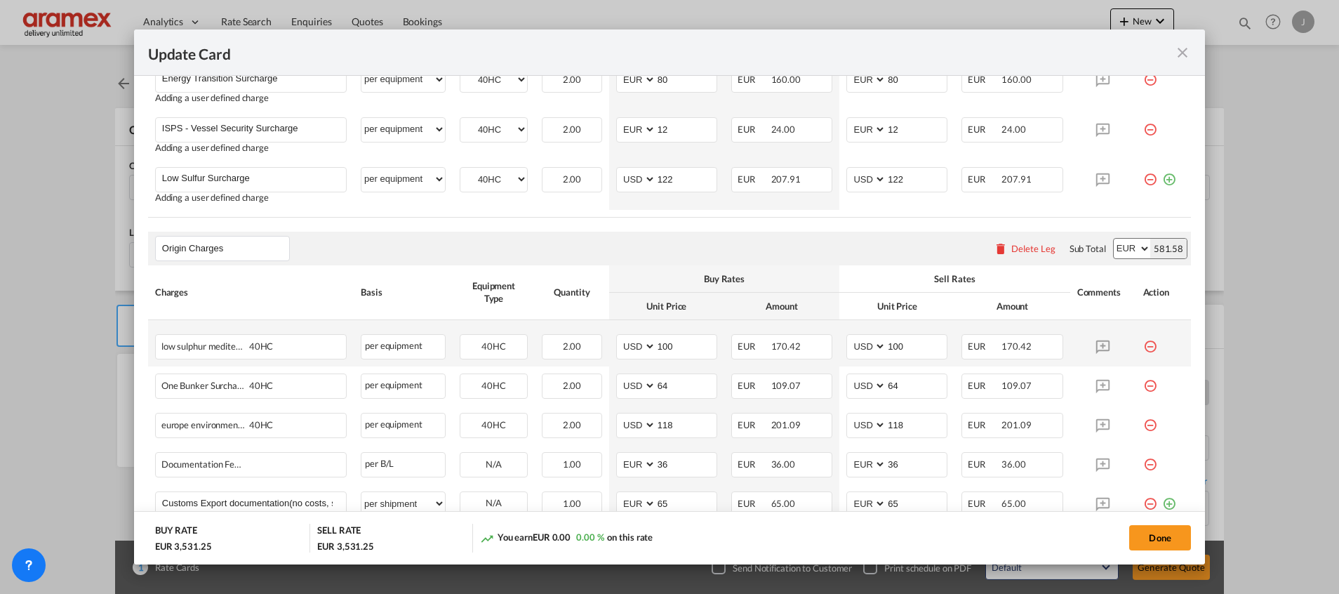
click at [1143, 348] on md-icon "icon-minus-circle-outline red-400-fg" at bounding box center [1150, 341] width 14 height 14
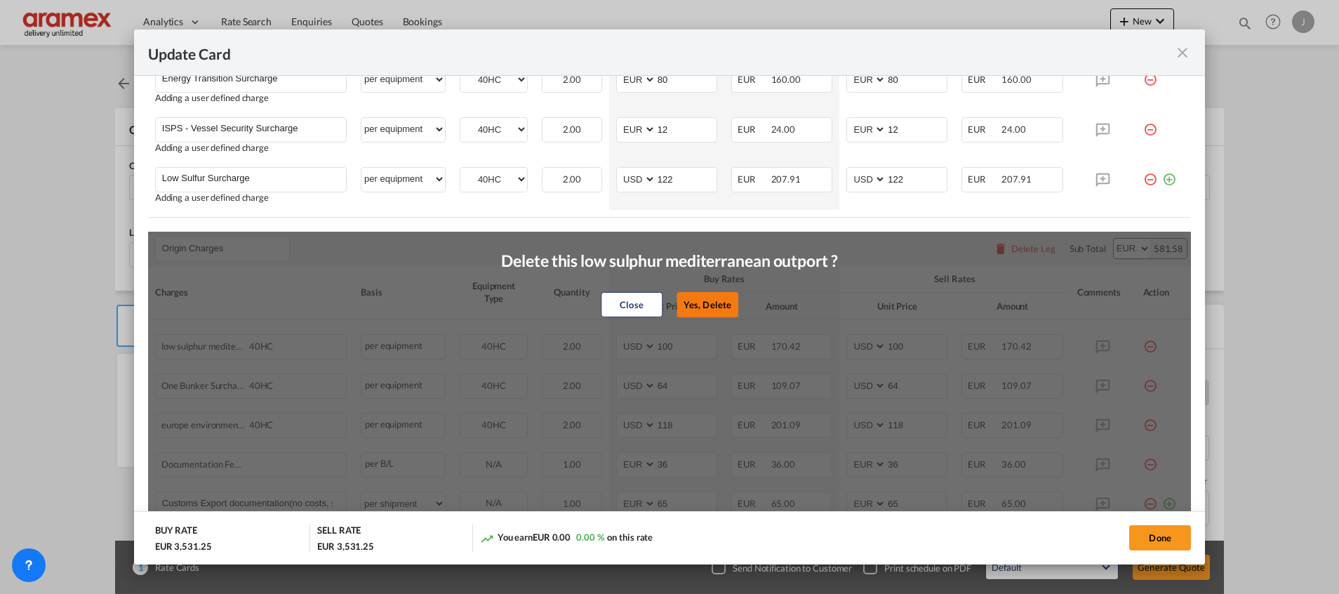
click at [695, 302] on button "Yes, Delete" at bounding box center [707, 304] width 62 height 25
type input "64"
type input "118"
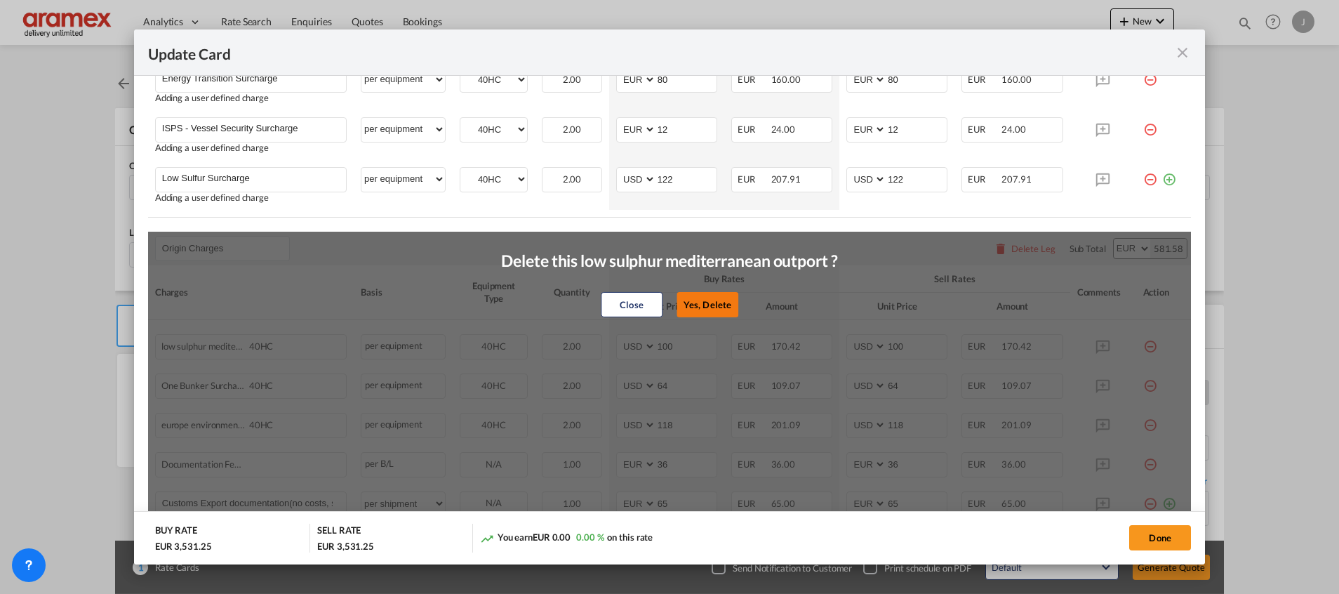
select select "string:EUR"
type input "36"
select select "string:EUR"
type input "36"
type input "65"
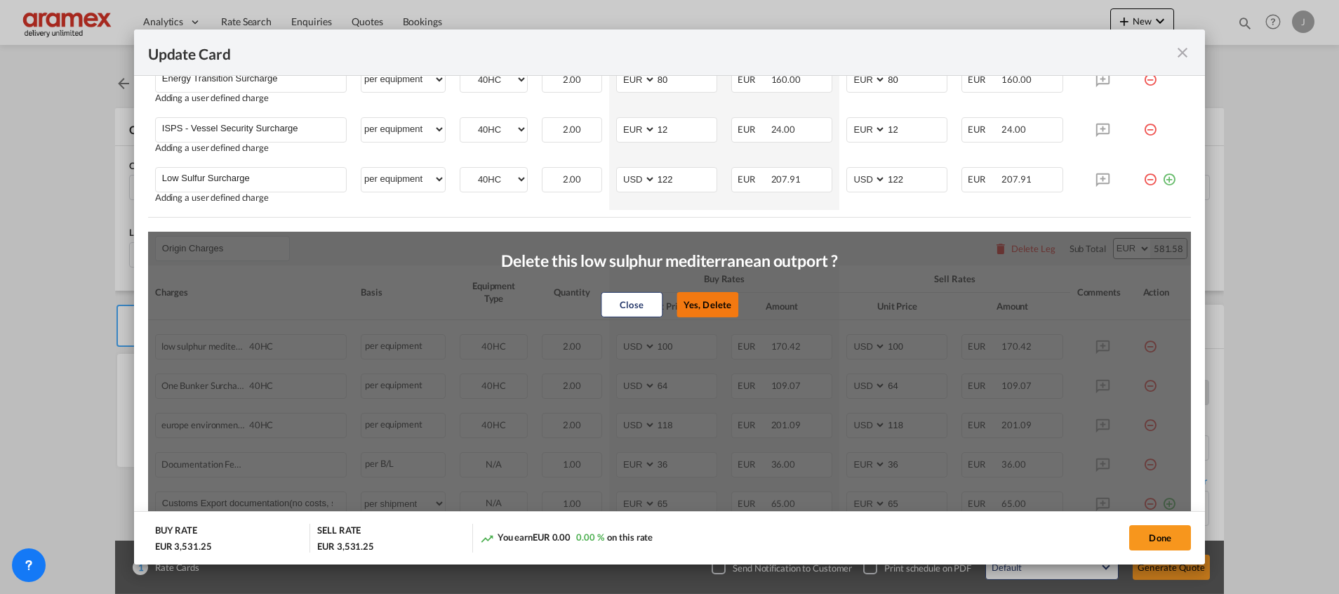
type input "65"
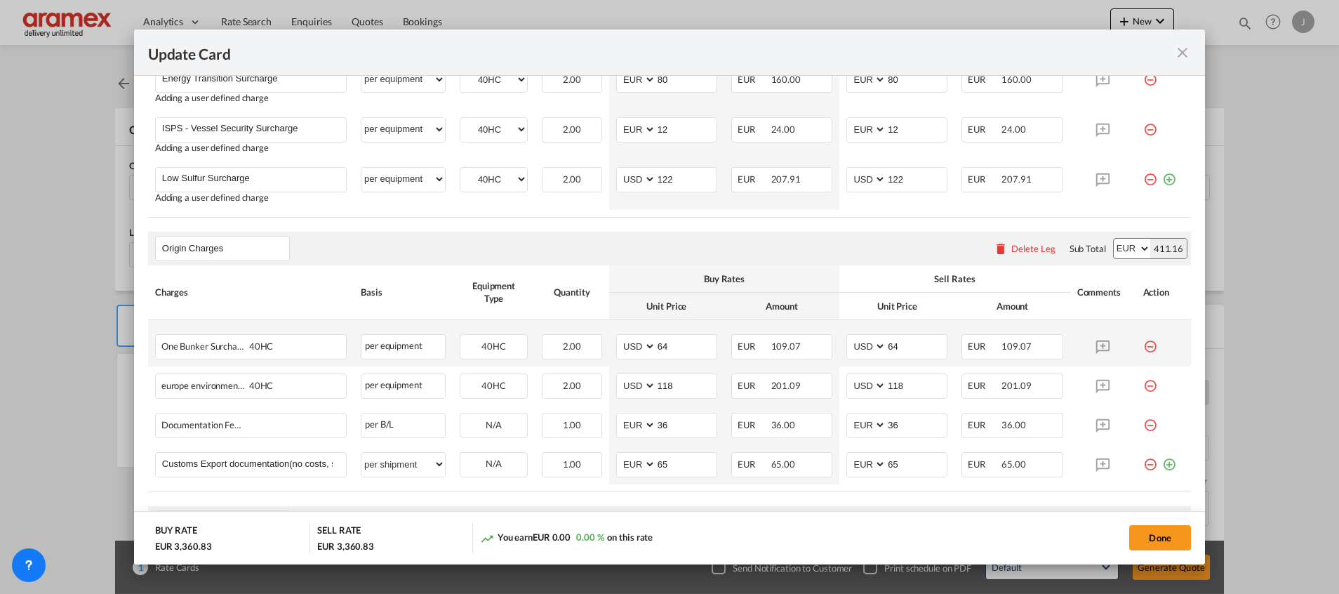
click at [1143, 347] on md-icon "icon-minus-circle-outline red-400-fg" at bounding box center [1150, 341] width 14 height 14
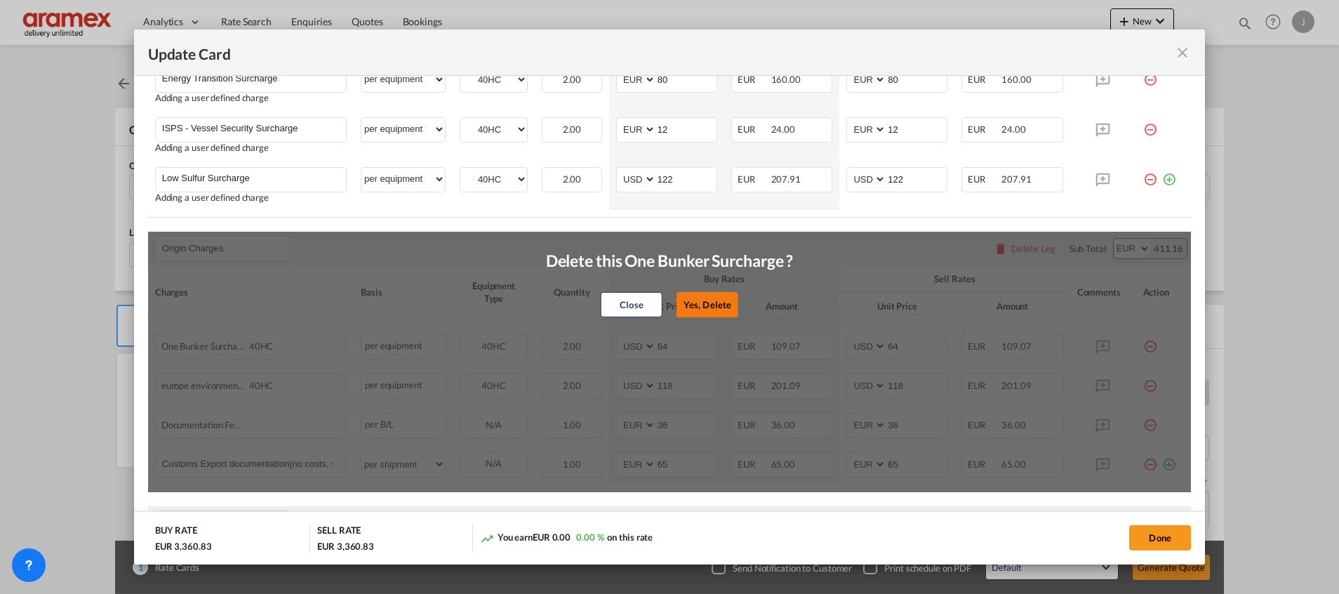
click at [697, 294] on button "Yes, Delete" at bounding box center [707, 304] width 62 height 25
type input "118"
select select "string:EUR"
type input "36"
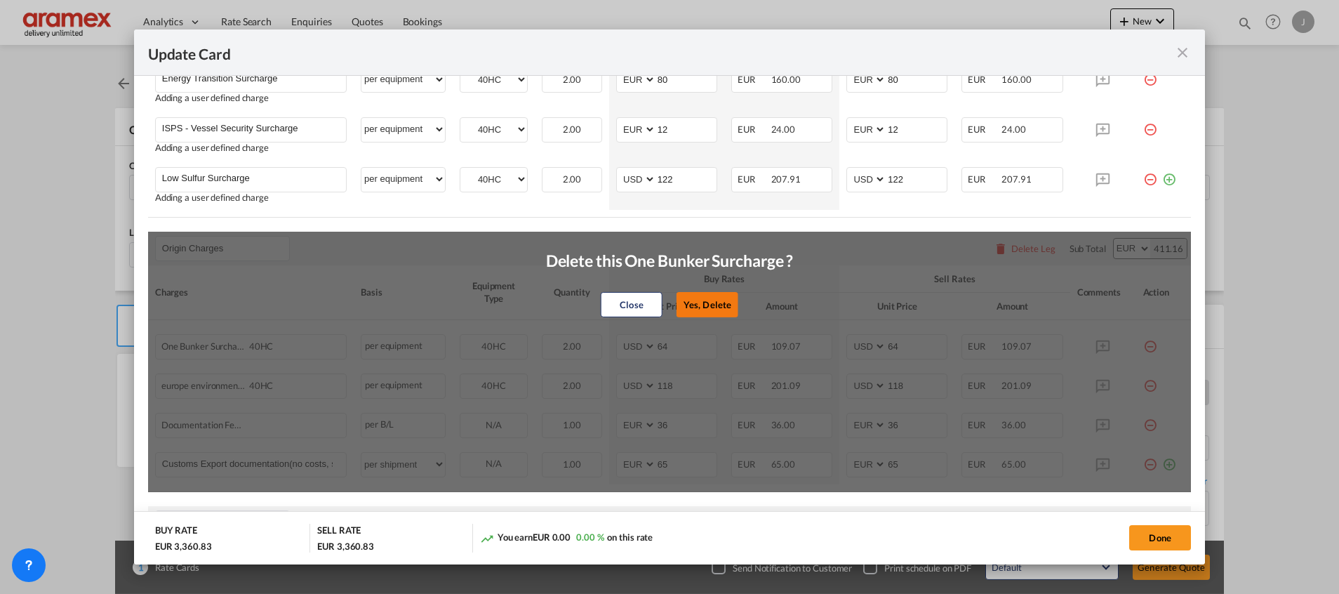
select select "string:EUR"
type input "36"
type input "65"
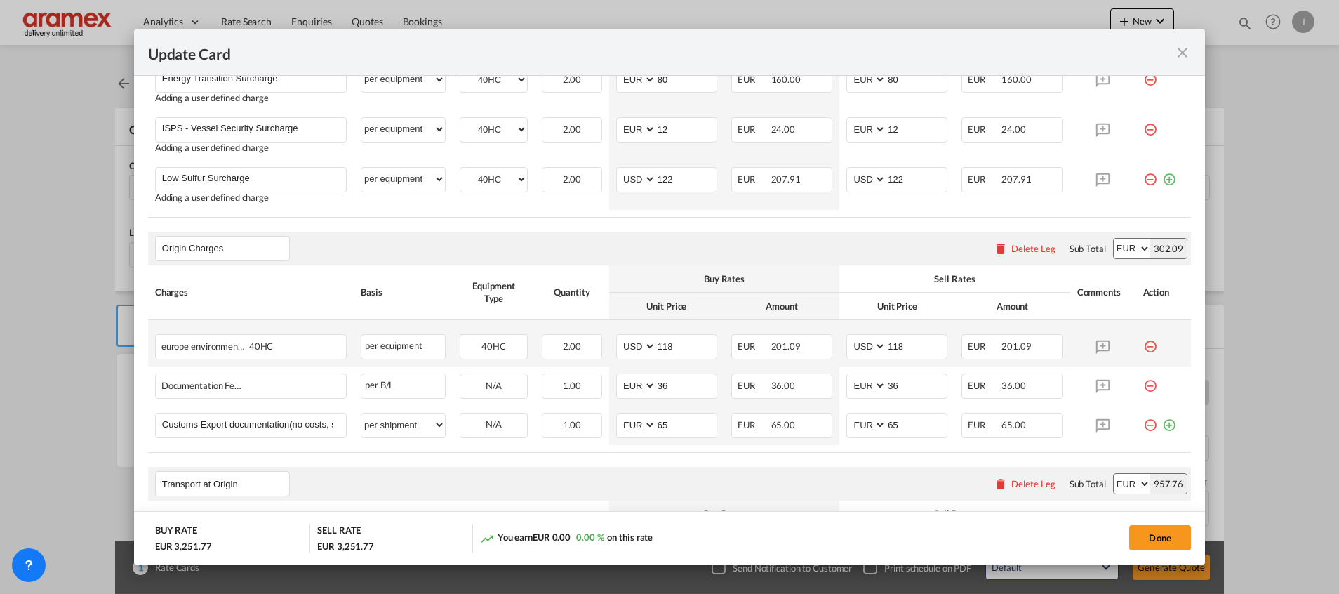
click at [1143, 346] on md-icon "icon-minus-circle-outline red-400-fg" at bounding box center [1150, 341] width 14 height 14
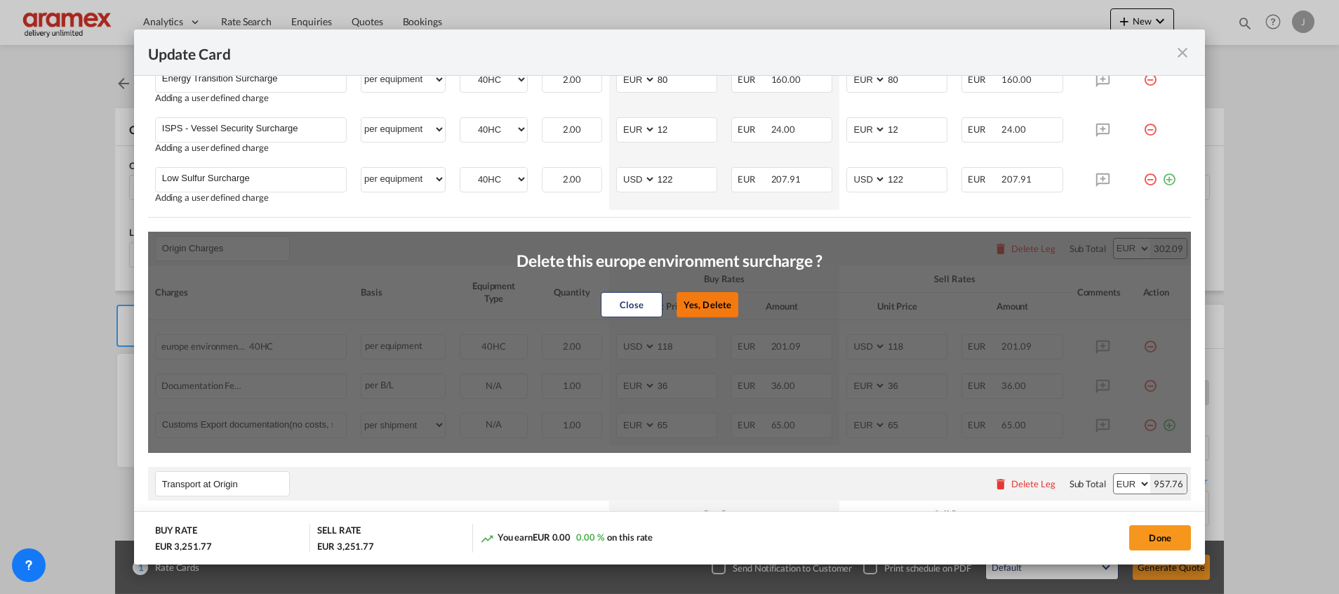
click at [702, 301] on button "Yes, Delete" at bounding box center [707, 304] width 62 height 25
select select "string:EUR"
type input "36"
select select "string:EUR"
type input "36"
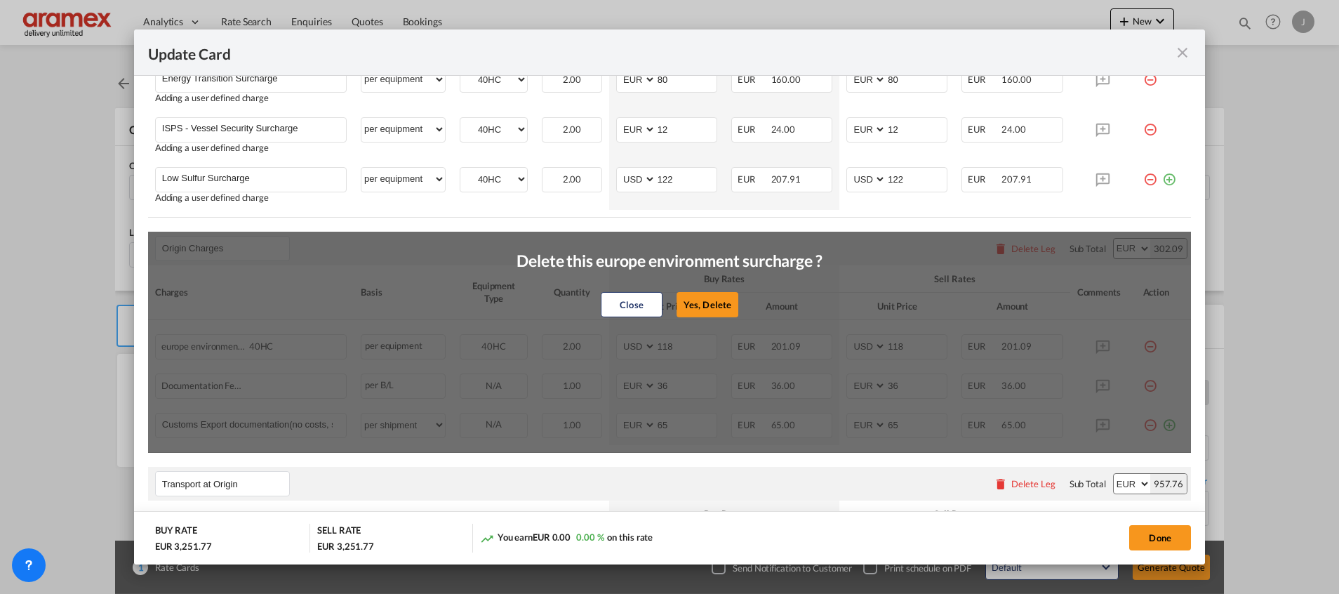
type input "65"
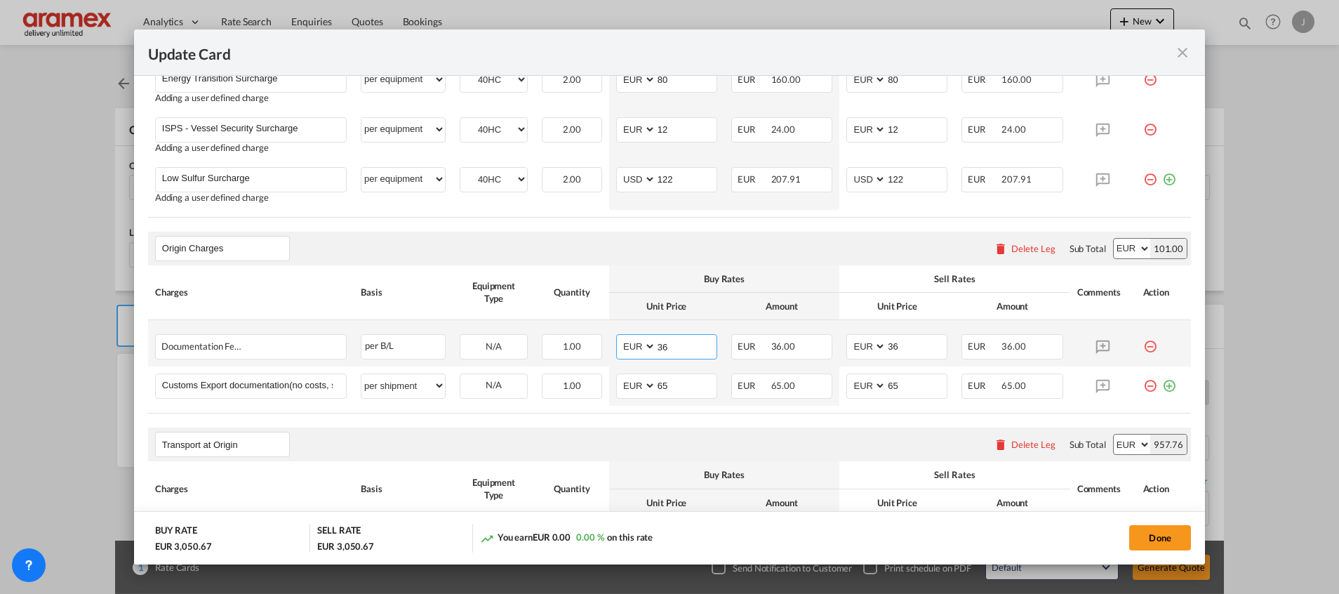
drag, startPoint x: 677, startPoint y: 351, endPoint x: 632, endPoint y: 346, distance: 45.9
click at [632, 348] on md-input-container "AED AFN ALL AMD ANG AOA ARS AUD AWG AZN BAM BBD BDT BGN BHD BIF BMD BND [PERSON…" at bounding box center [666, 346] width 101 height 25
type input "6"
type input "50"
drag, startPoint x: 889, startPoint y: 347, endPoint x: 855, endPoint y: 347, distance: 33.7
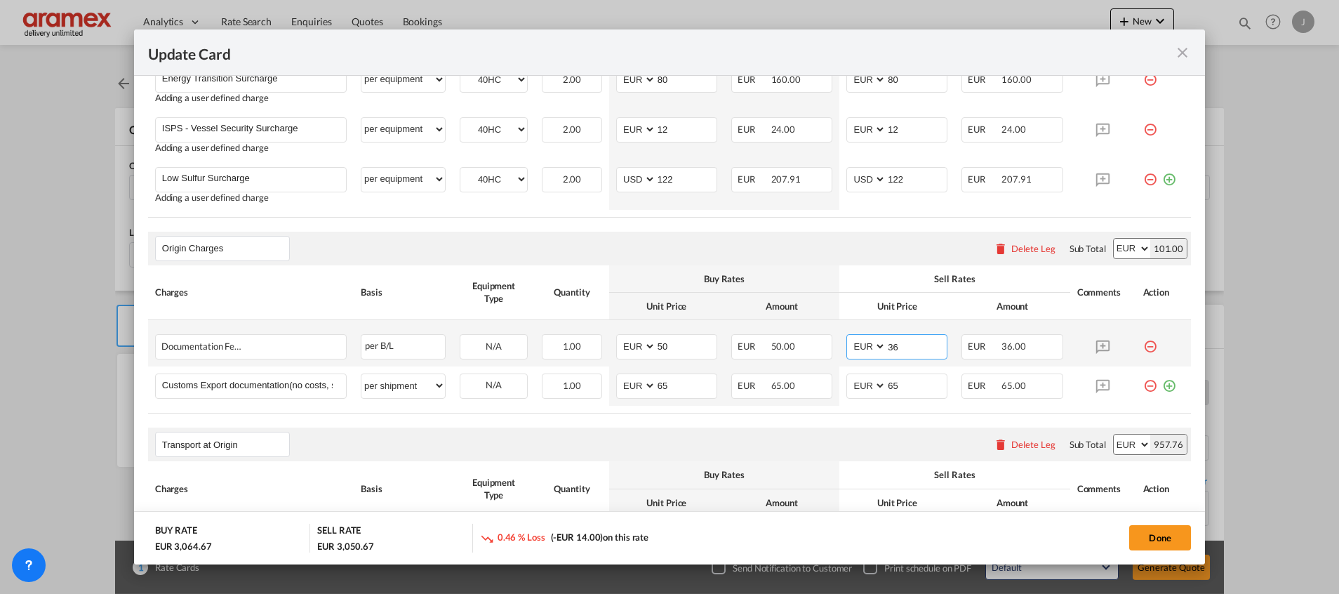
click at [855, 347] on md-input-container "AED AFN ALL AMD ANG AOA ARS AUD AWG AZN BAM BBD BDT BGN BHD BIF BMD BND [PERSON…" at bounding box center [896, 346] width 101 height 25
type input "50"
click at [780, 423] on rate-modification "Main Freight Please enter leg name Leg Name Already Exists Delete Leg Sub Total…" at bounding box center [669, 349] width 1043 height 877
click at [1162, 387] on md-icon "icon-plus-circle-outline green-400-fg" at bounding box center [1169, 380] width 14 height 14
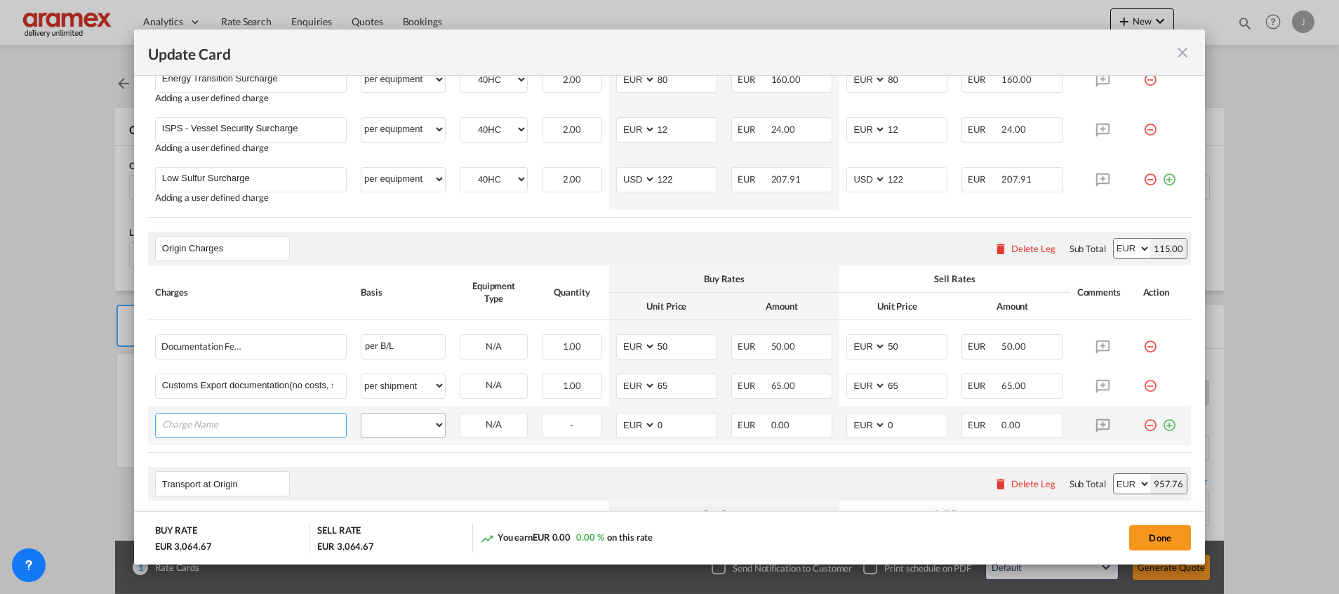
paste input "Terminal Handling Charge (THC) at origin"
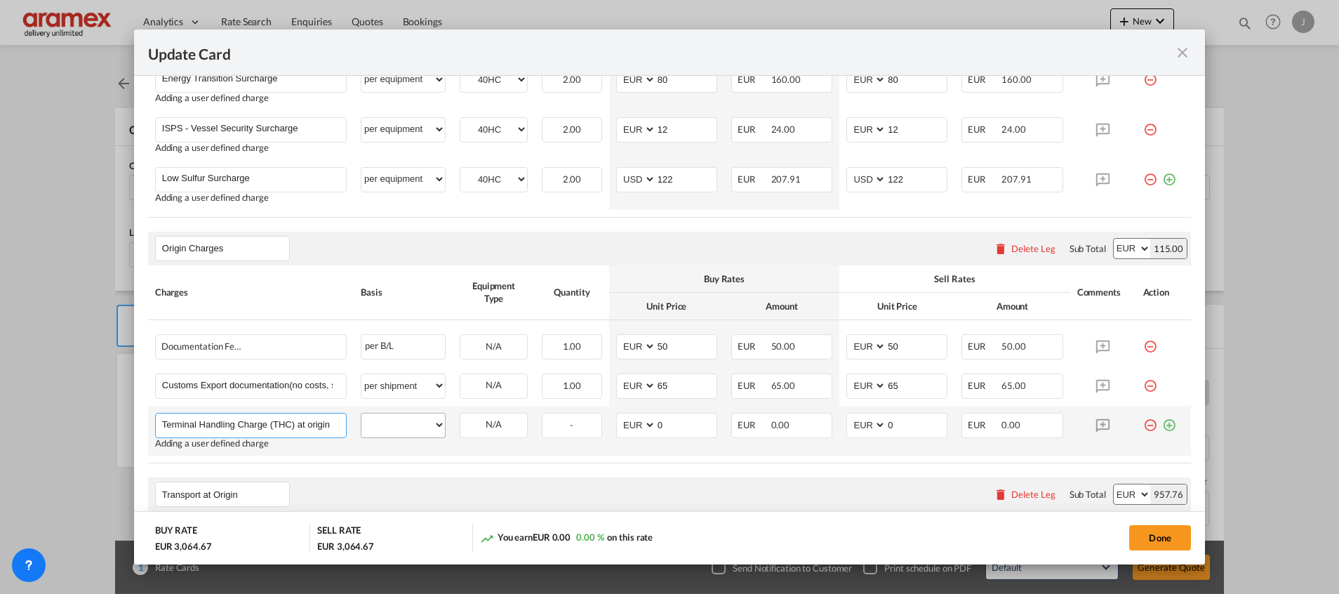
type input "Terminal Handling Charge (THC) at origin"
click at [404, 422] on select "per equipment per container per B/L per shipping bill per shipment per pallet p…" at bounding box center [402, 424] width 83 height 22
select select "per equipment"
click at [361, 413] on select "per equipment per container per B/L per shipping bill per shipment per pallet p…" at bounding box center [402, 424] width 83 height 22
click at [500, 429] on select "40HC" at bounding box center [493, 424] width 67 height 19
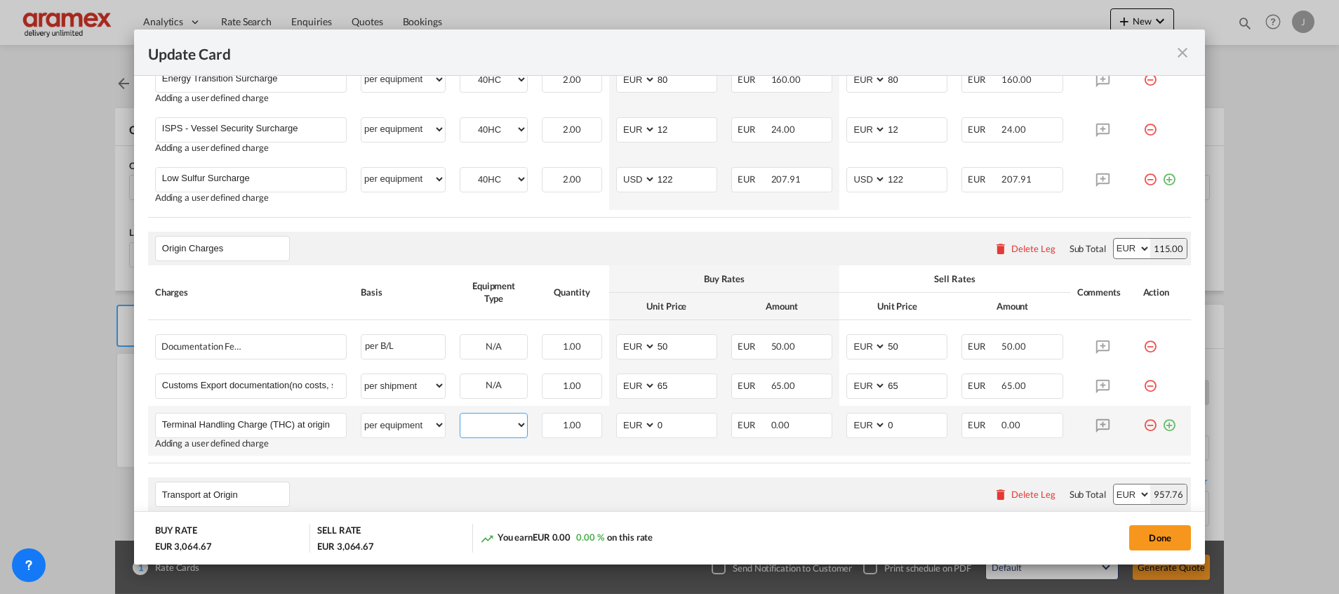
select select "40HC"
click at [460, 415] on select "40HC" at bounding box center [493, 424] width 67 height 19
drag, startPoint x: 676, startPoint y: 424, endPoint x: 630, endPoint y: 423, distance: 45.6
click at [630, 423] on md-input-container "AED AFN ALL AMD ANG AOA ARS AUD AWG AZN BAM BBD BDT BGN BHD BIF BMD BND [PERSON…" at bounding box center [666, 425] width 101 height 25
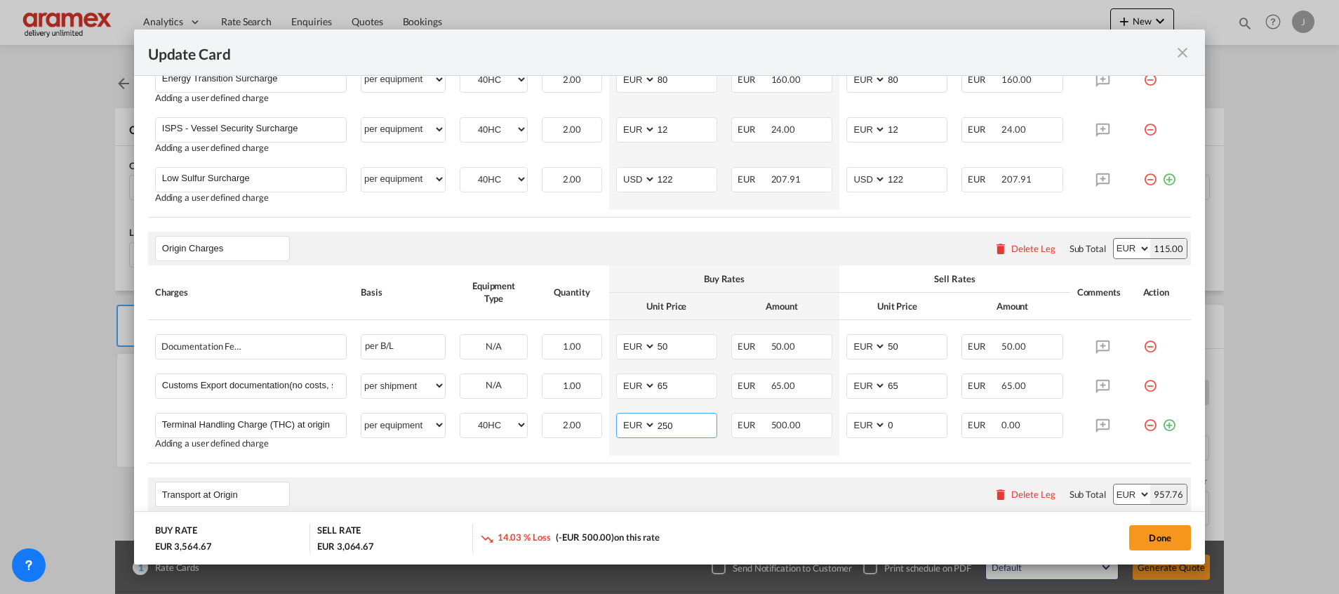
type input "250"
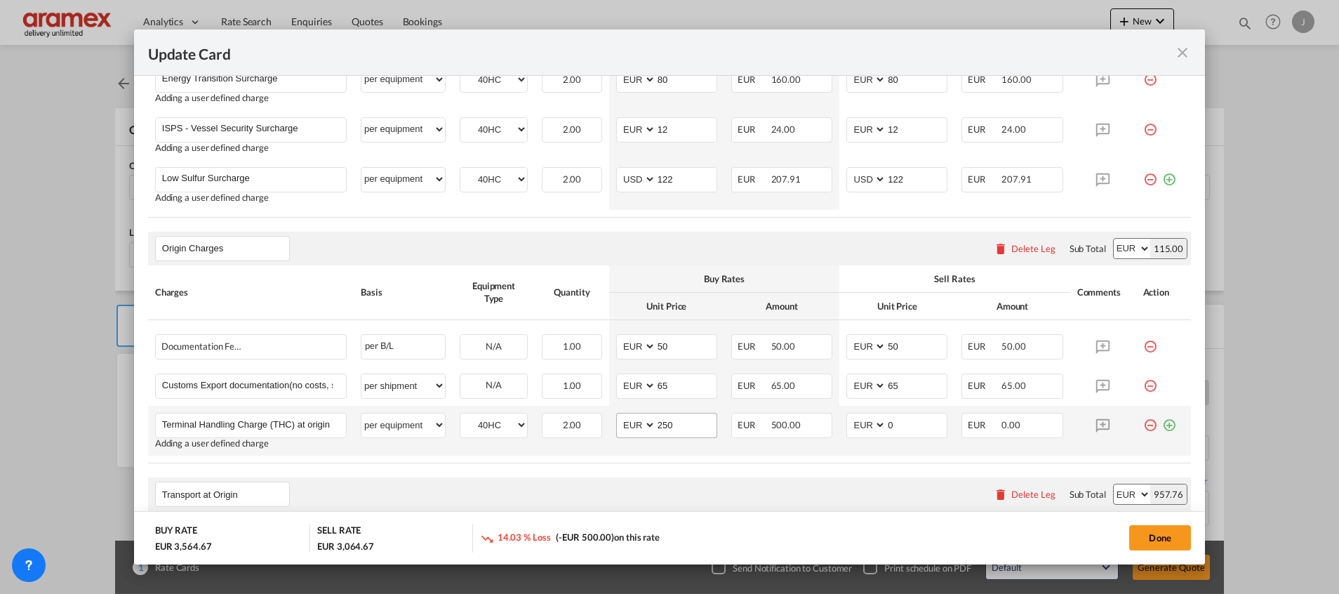
drag, startPoint x: 686, startPoint y: 459, endPoint x: 668, endPoint y: 430, distance: 33.7
click at [686, 458] on table "Charges Basis Equipment Type Quantity Buy Rates Sell Rates Comments Action Unit…" at bounding box center [669, 364] width 1043 height 198
click at [664, 422] on input "250" at bounding box center [686, 423] width 60 height 21
click at [664, 421] on input "250" at bounding box center [686, 423] width 60 height 21
drag, startPoint x: 910, startPoint y: 425, endPoint x: 839, endPoint y: 422, distance: 71.7
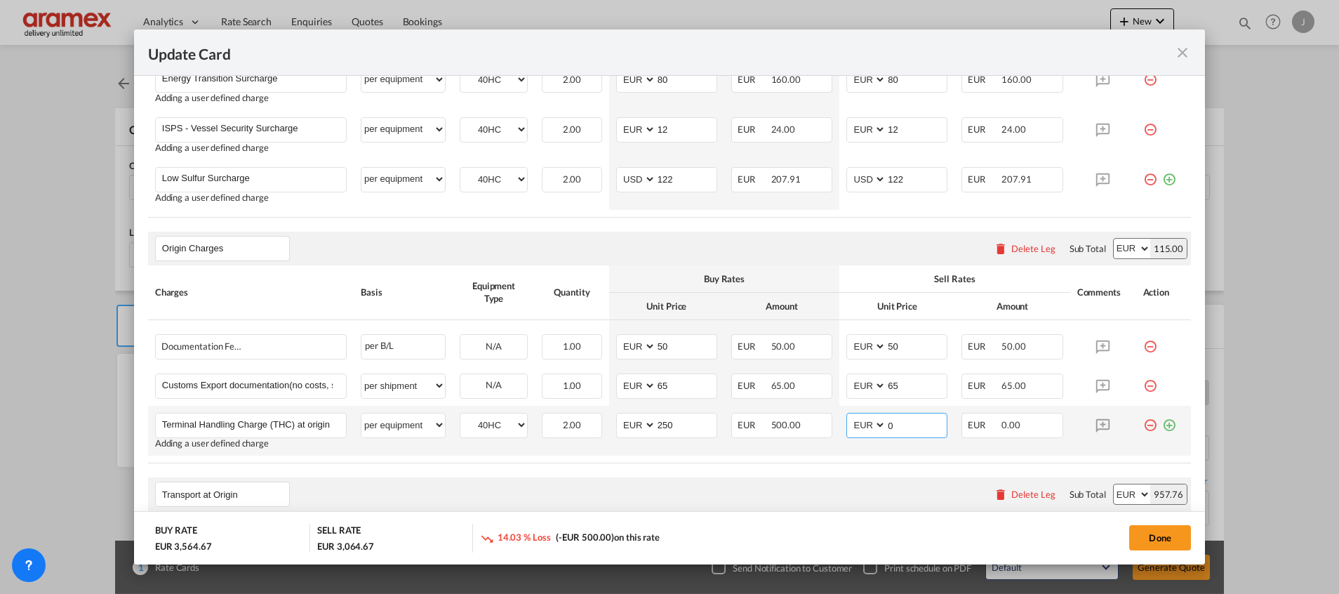
click at [846, 422] on md-input-container "AED AFN ALL AMD ANG AOA ARS AUD AWG AZN BAM BBD BDT BGN BHD BIF BMD BND [PERSON…" at bounding box center [896, 425] width 101 height 25
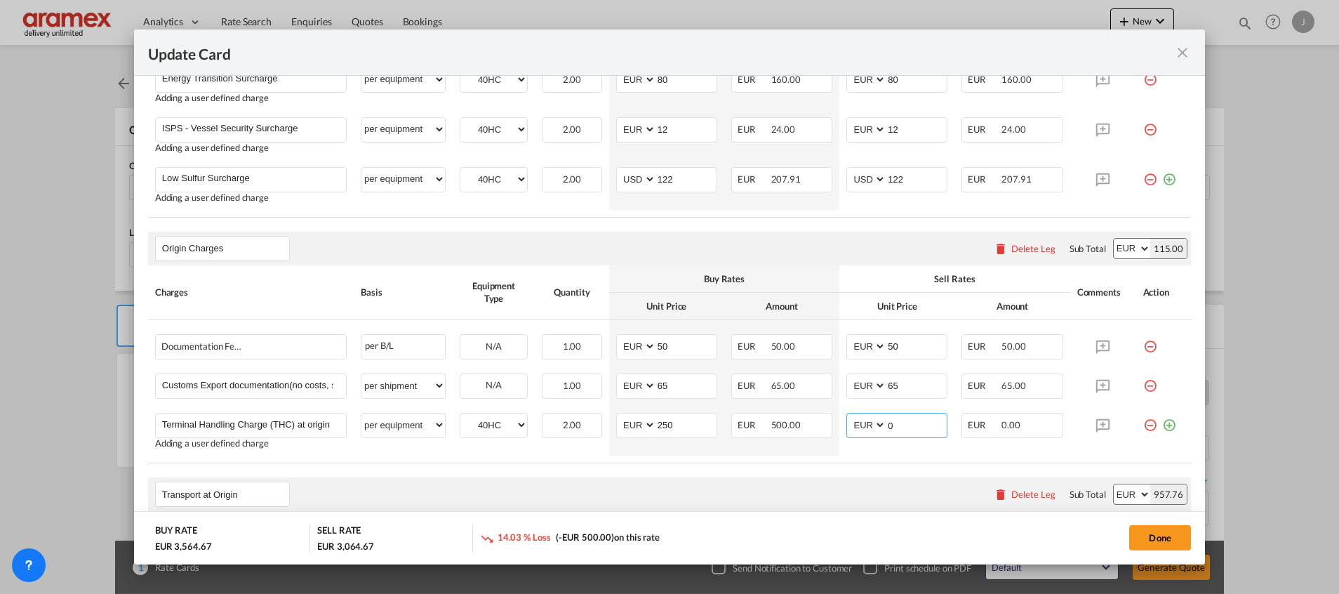
paste input "25"
type input "250"
click at [815, 465] on rate-modification "Main Freight Please enter leg name Leg Name Already Exists Delete Leg Sub Total…" at bounding box center [669, 374] width 1043 height 927
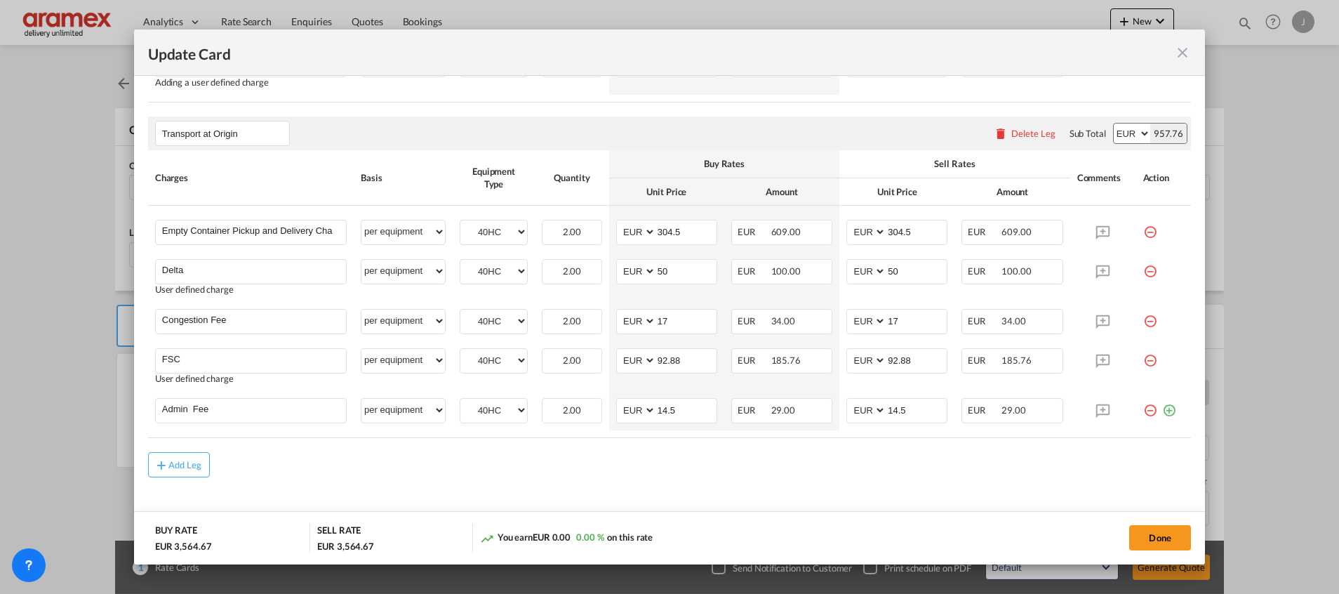
scroll to position [907, 0]
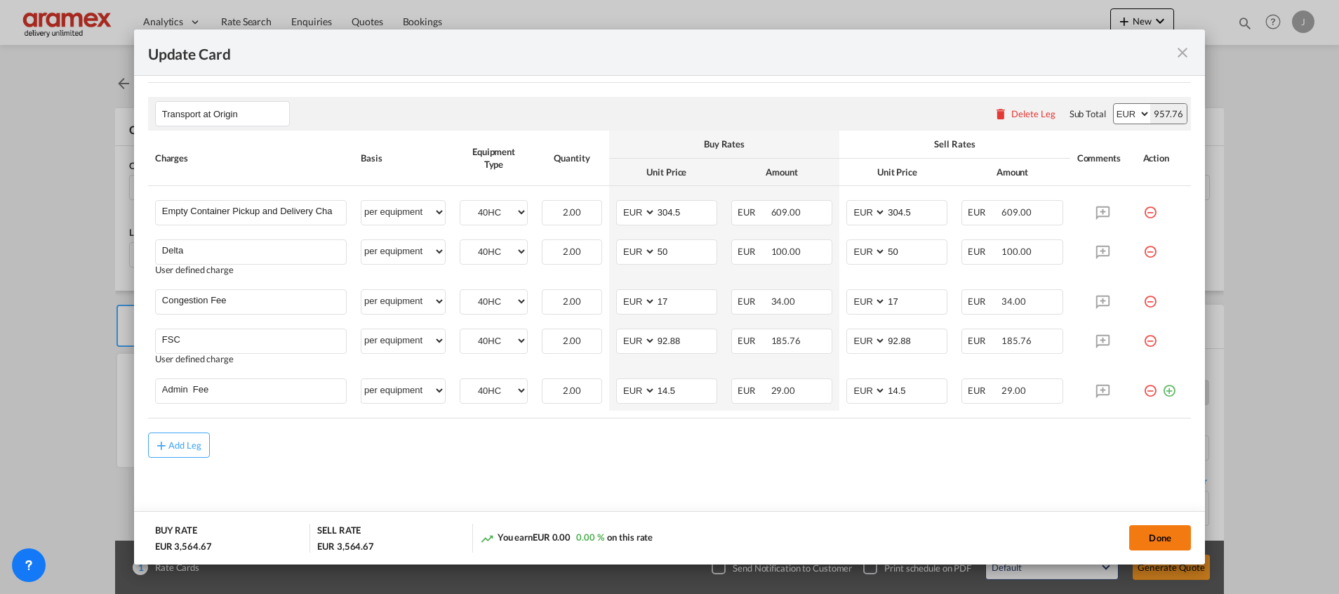
click at [1151, 533] on button "Done" at bounding box center [1160, 537] width 62 height 25
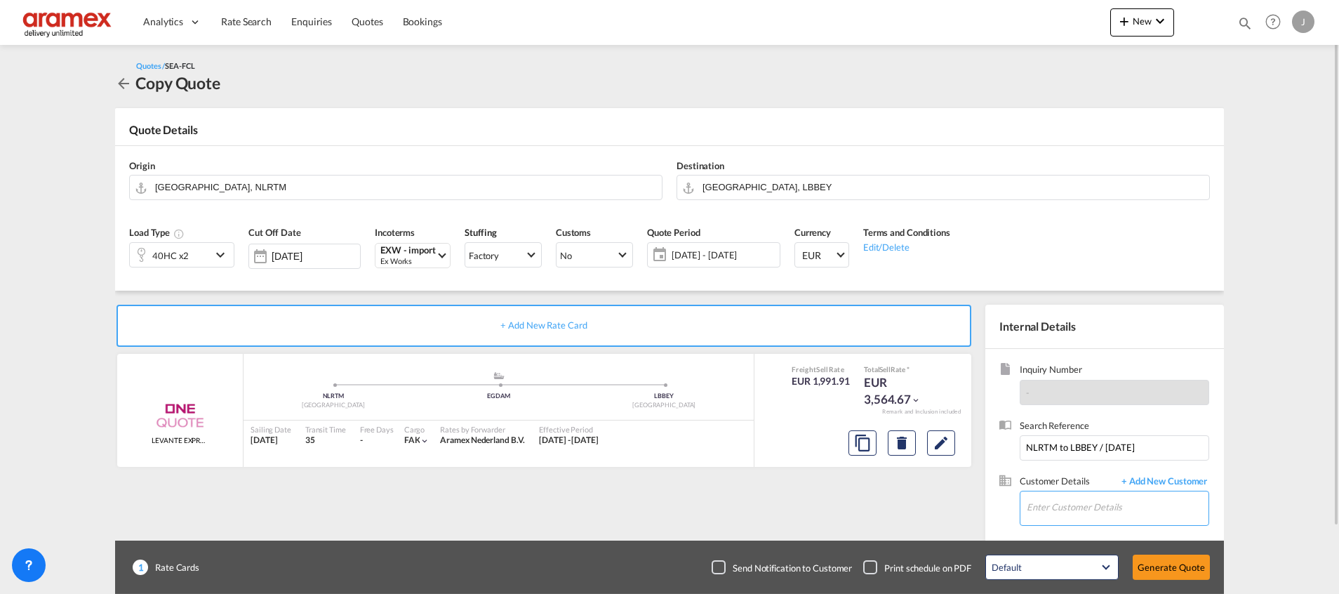
click at [1077, 504] on input "Enter Customer Details" at bounding box center [1118, 507] width 182 height 32
click at [1078, 472] on div "[PERSON_NAME] patrick [EMAIL_ADDRESS][DOMAIN_NAME] | Aramex Lebanon" at bounding box center [1117, 472] width 182 height 38
type input "Aramex Lebanon, [PERSON_NAME], [EMAIL_ADDRESS][DOMAIN_NAME]"
click at [1170, 568] on button "Generate Quote" at bounding box center [1171, 566] width 77 height 25
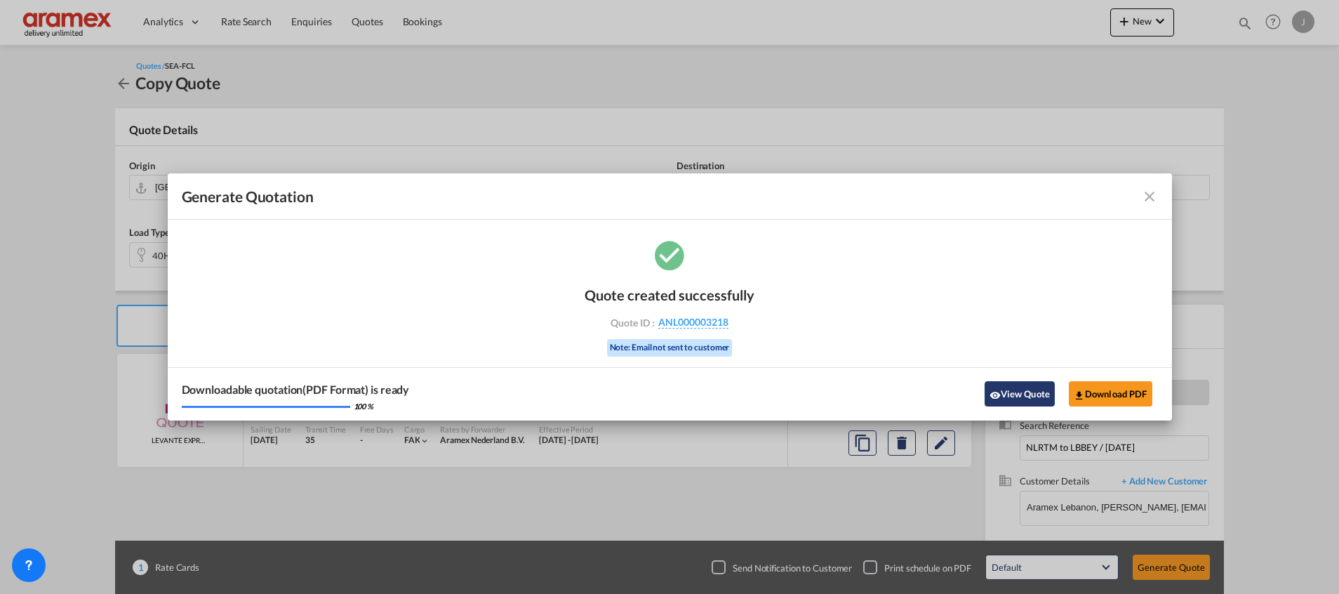
click at [1003, 386] on button "View Quote" at bounding box center [1019, 393] width 70 height 25
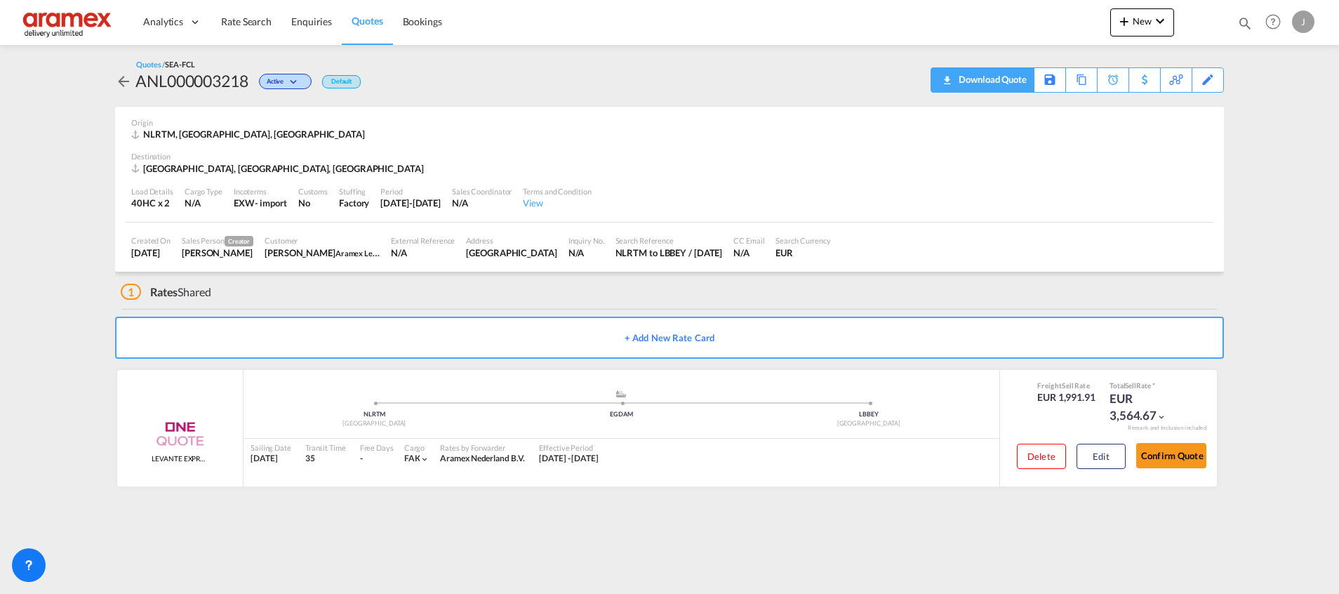
click at [991, 79] on div "Download Quote" at bounding box center [991, 79] width 72 height 22
click at [1094, 446] on button "Edit" at bounding box center [1100, 455] width 49 height 25
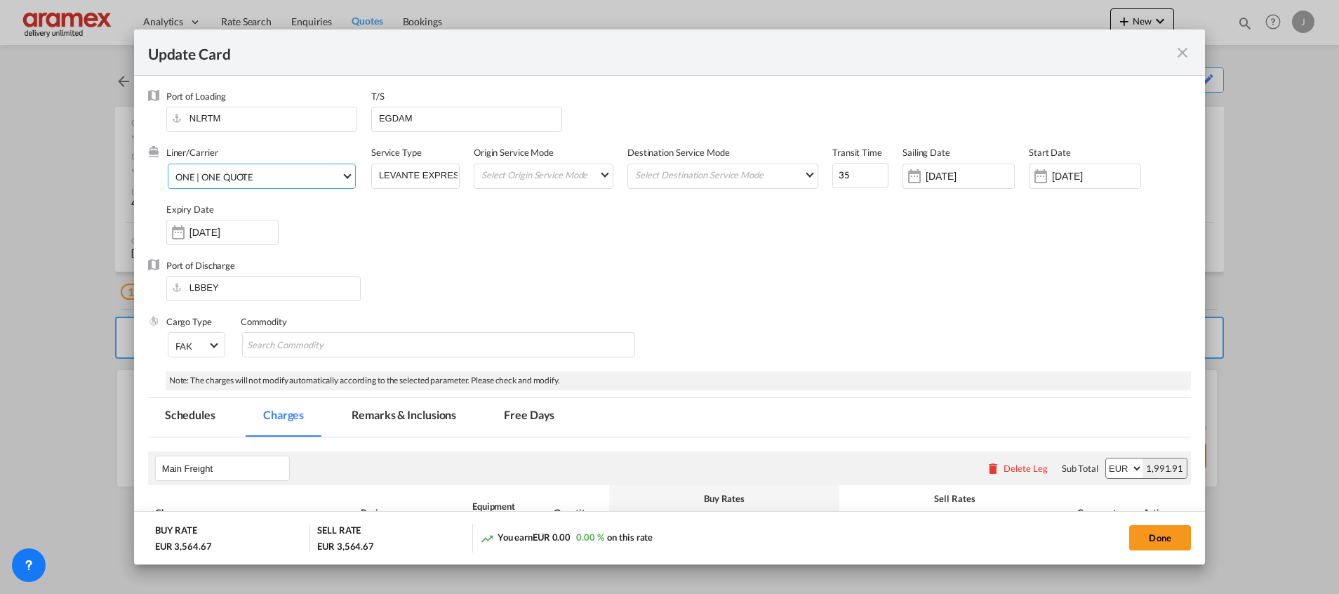
click at [202, 173] on div "ONE | ONE QUOTE" at bounding box center [214, 176] width 79 height 11
type md-option "466"
type md-option "13856"
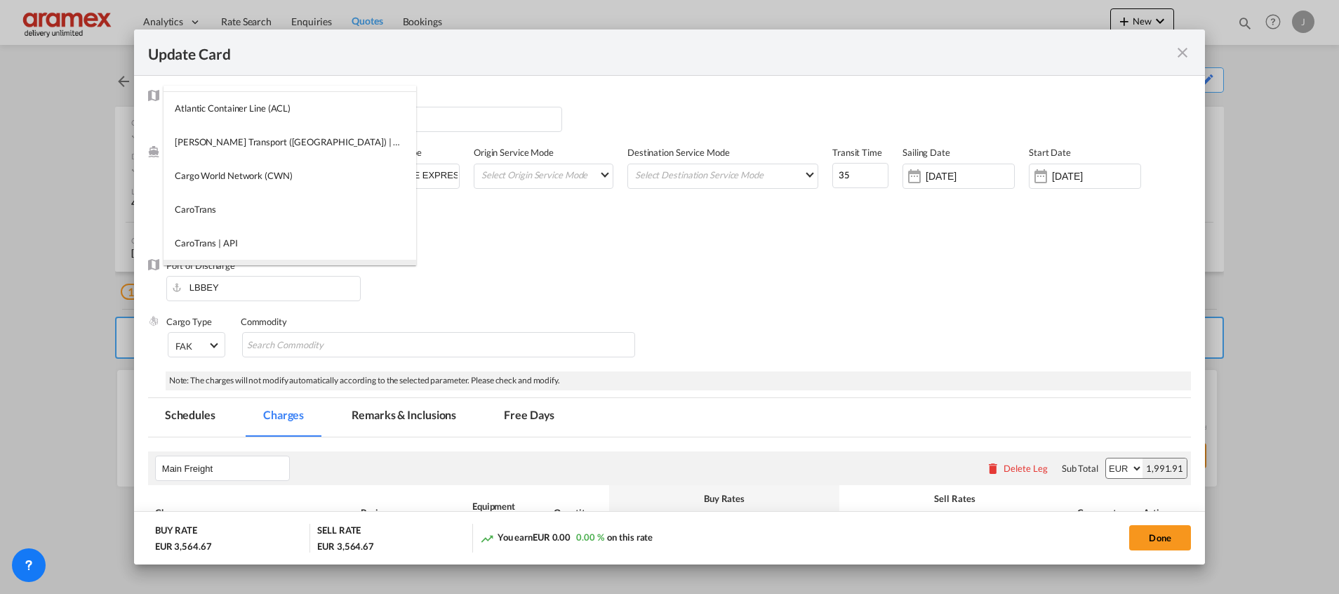
type md-option "17"
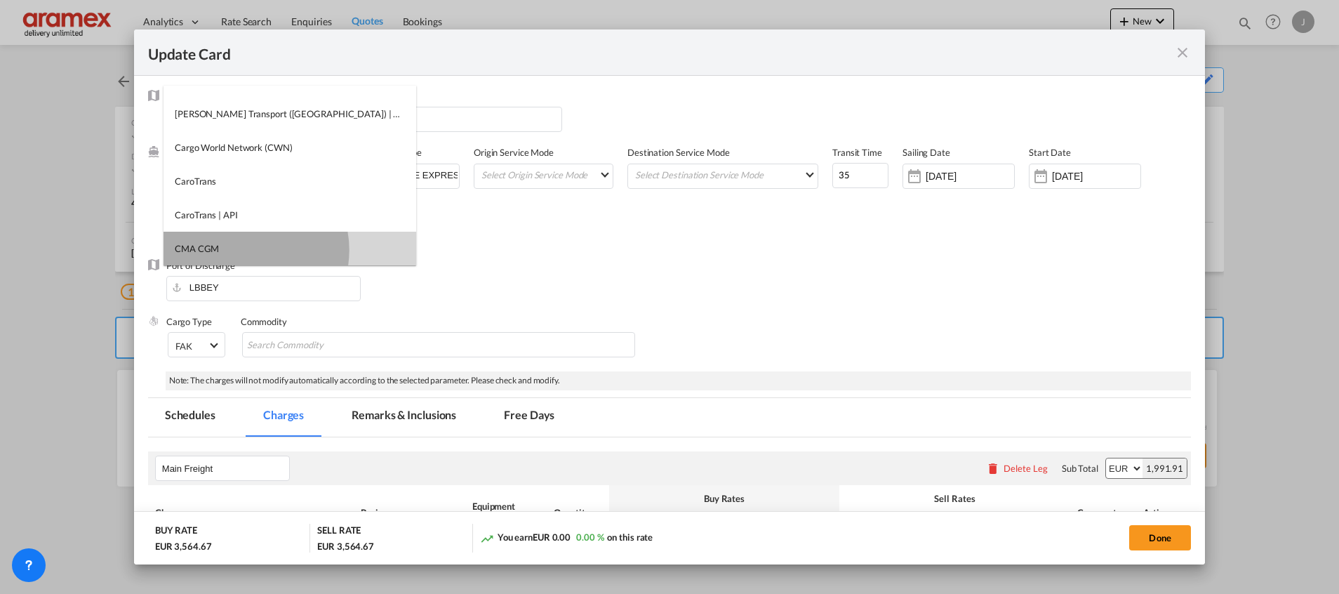
click at [244, 250] on md-option "CMA CGM" at bounding box center [289, 249] width 253 height 34
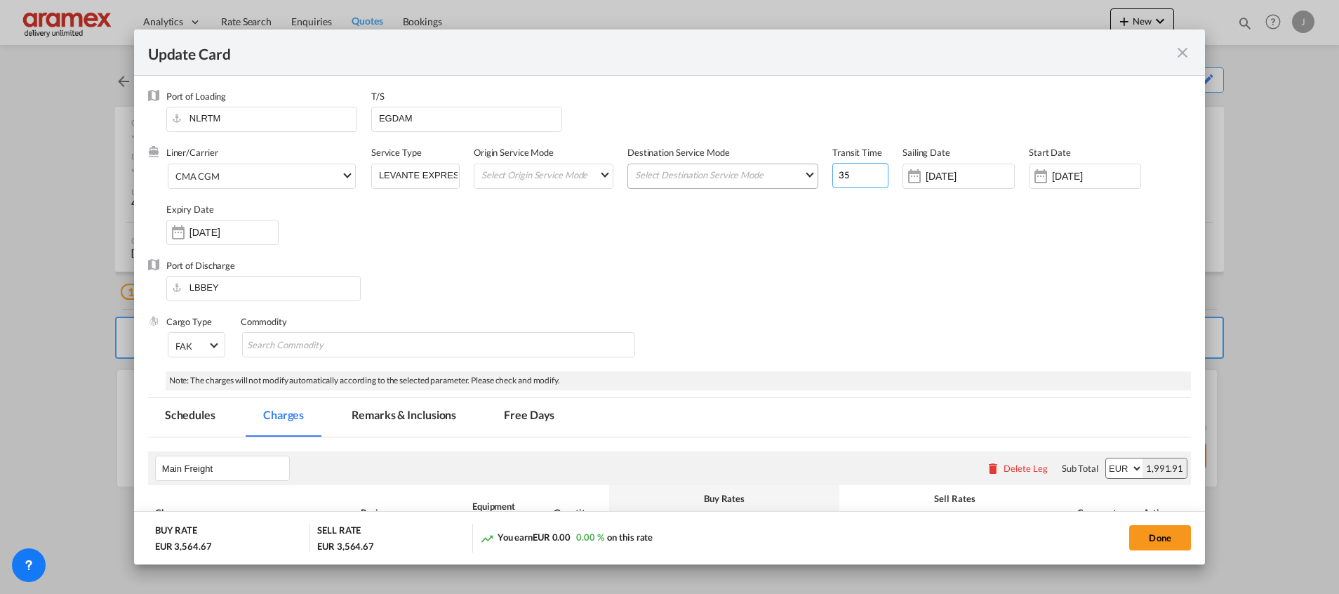
drag, startPoint x: 845, startPoint y: 173, endPoint x: 794, endPoint y: 171, distance: 51.3
click at [794, 171] on div "Liner/Carrier CMA CGM Service Type LEVANTE EXPRESS Origin Service Mode Select O…" at bounding box center [678, 202] width 1024 height 112
type input "25"
click at [837, 255] on div "Liner/Carrier CMA CGM Service Type LEVANTE EXPRESS Origin Service Mode Select O…" at bounding box center [678, 202] width 1024 height 112
click at [931, 179] on input "[DATE]" at bounding box center [970, 176] width 88 height 11
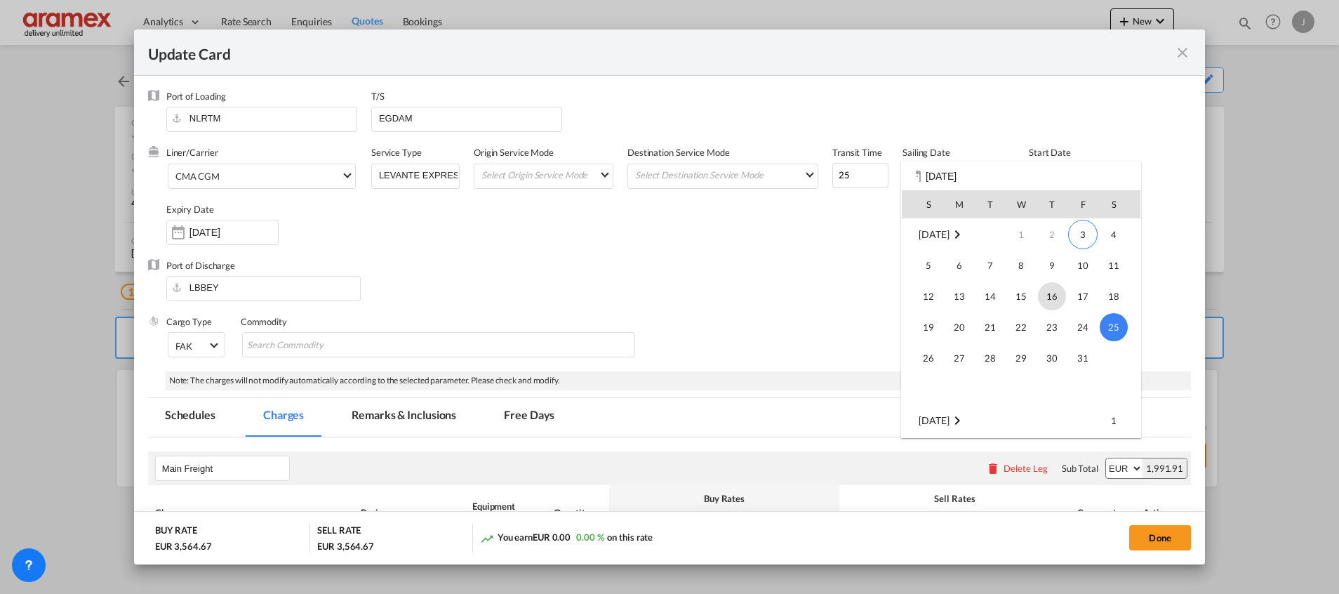
click at [1045, 295] on span "16" at bounding box center [1052, 296] width 28 height 28
type input "[DATE]"
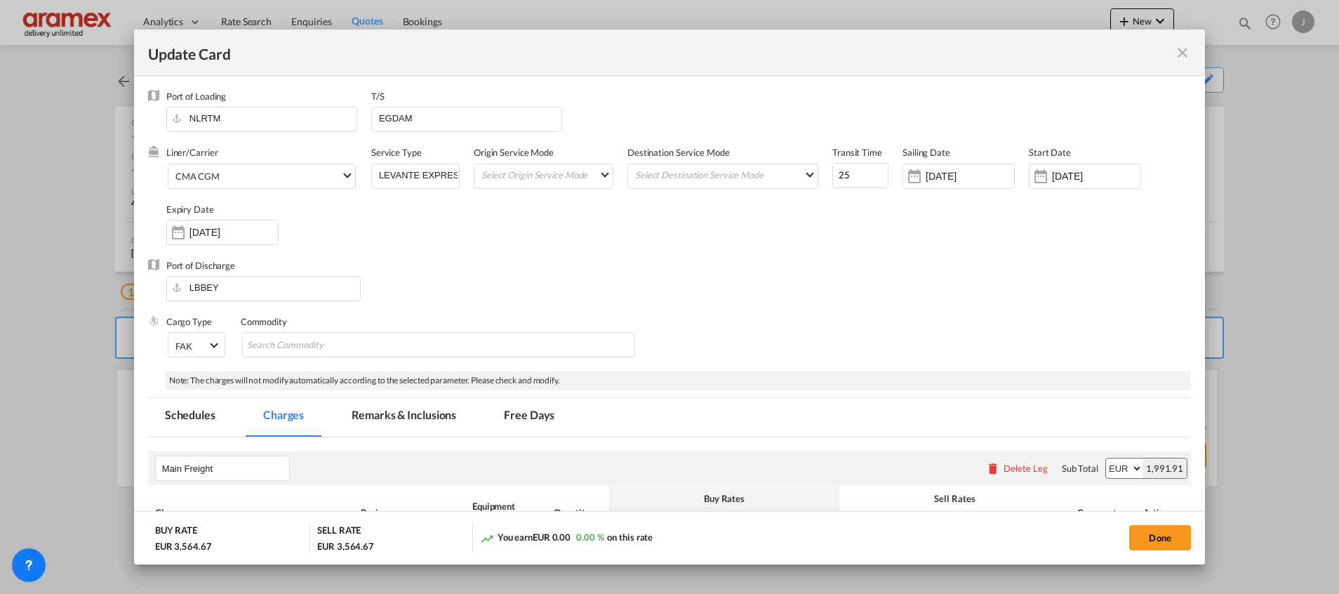
drag, startPoint x: 958, startPoint y: 299, endPoint x: 973, endPoint y: 300, distance: 14.8
click at [957, 299] on div "Port of Discharge LBBEY" at bounding box center [669, 287] width 1043 height 56
click at [1160, 537] on button "Done" at bounding box center [1160, 537] width 62 height 25
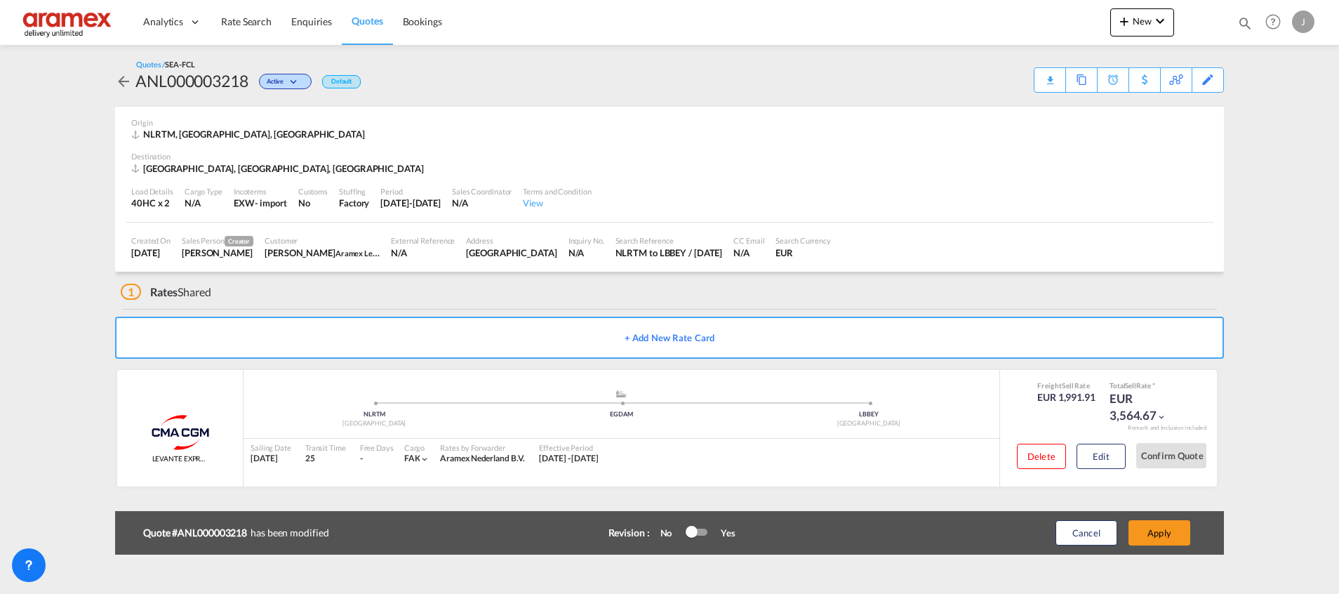
click at [1160, 537] on button "Apply" at bounding box center [1159, 532] width 62 height 25
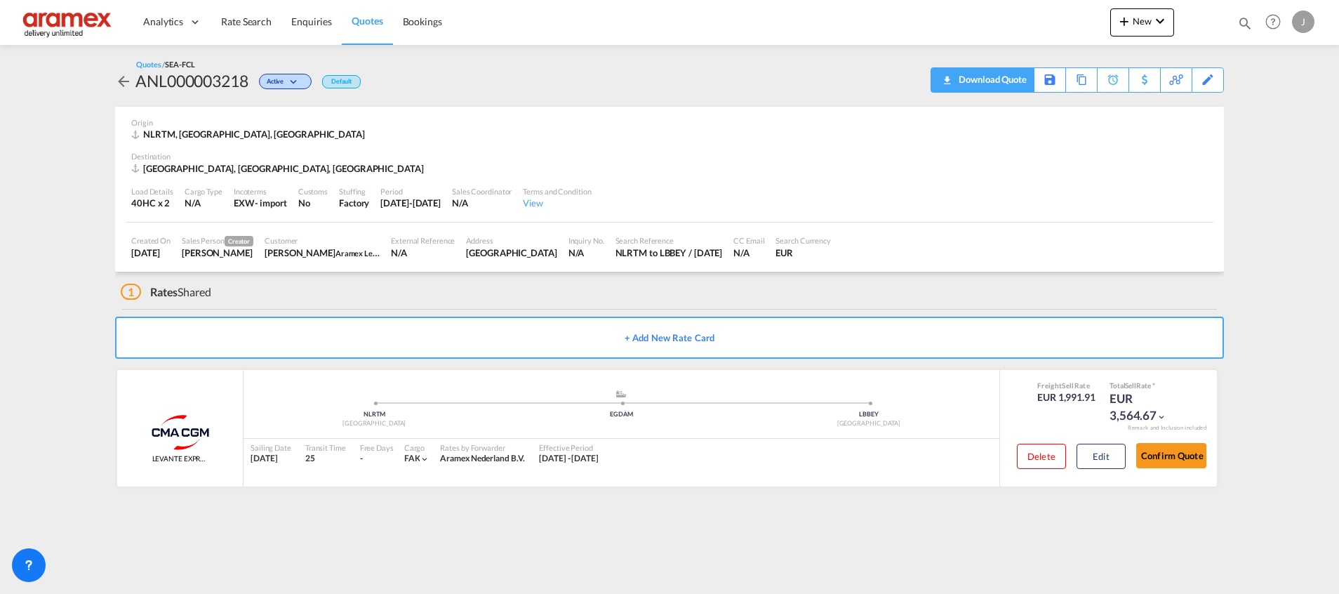
click at [1017, 81] on div "Download Quote" at bounding box center [991, 79] width 72 height 22
click at [1114, 459] on button "Edit" at bounding box center [1100, 455] width 49 height 25
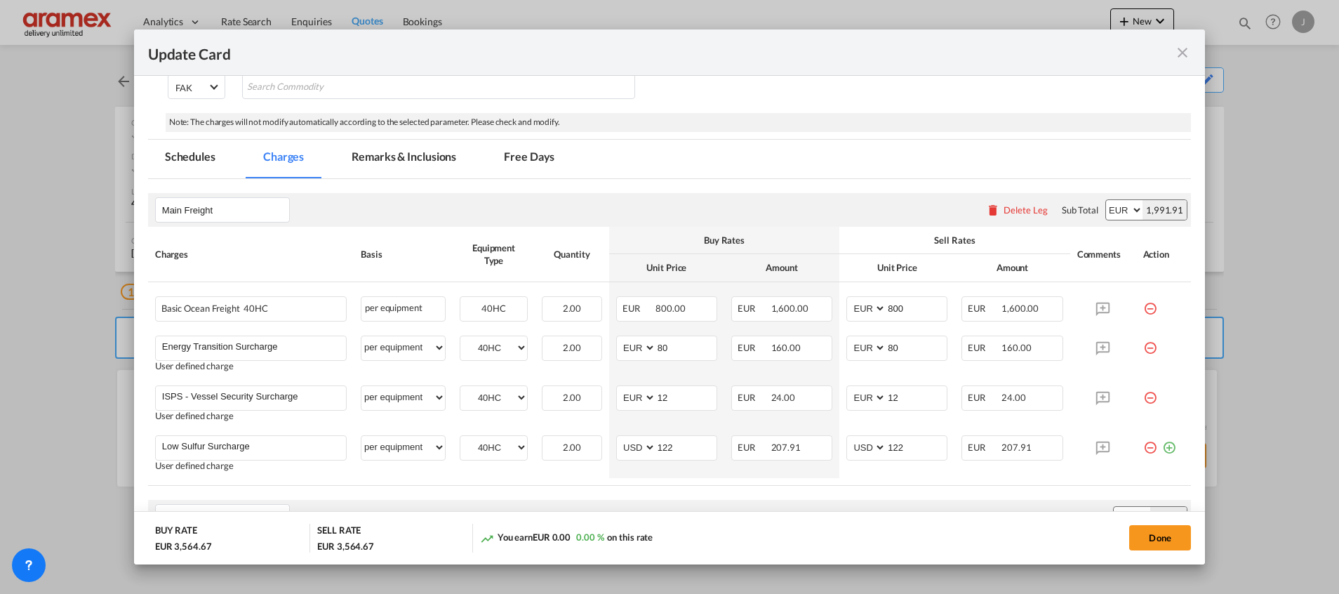
scroll to position [170, 0]
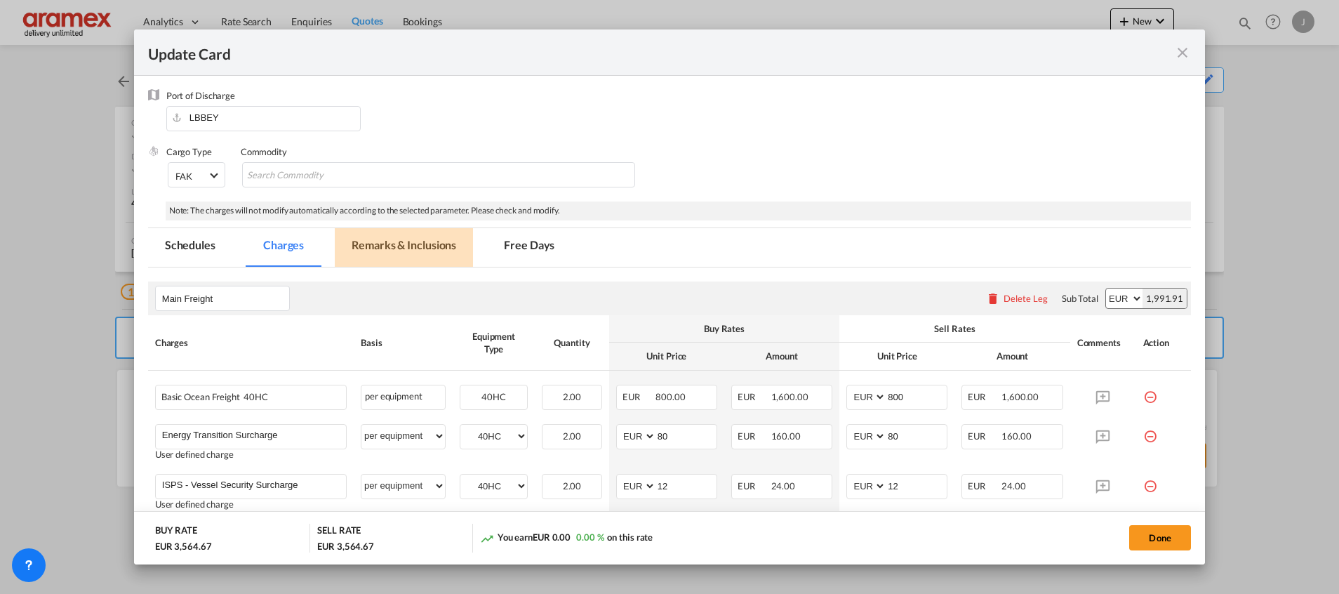
click at [410, 253] on md-tab-item "Remarks & Inclusions" at bounding box center [404, 247] width 138 height 39
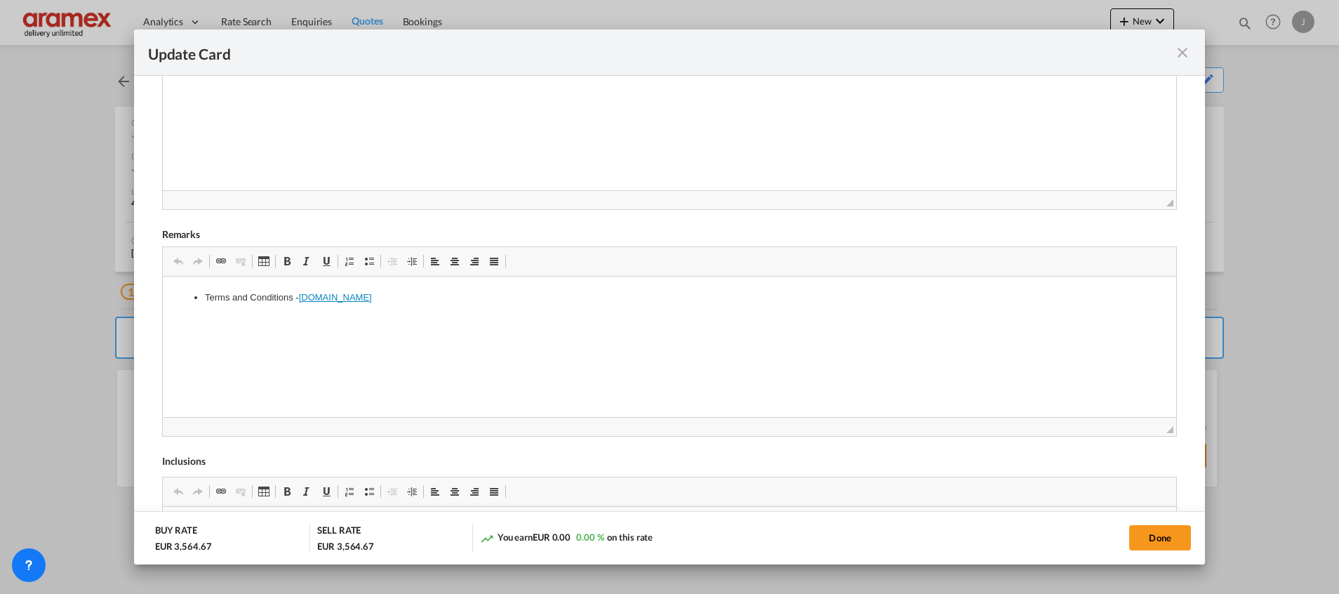
scroll to position [486, 0]
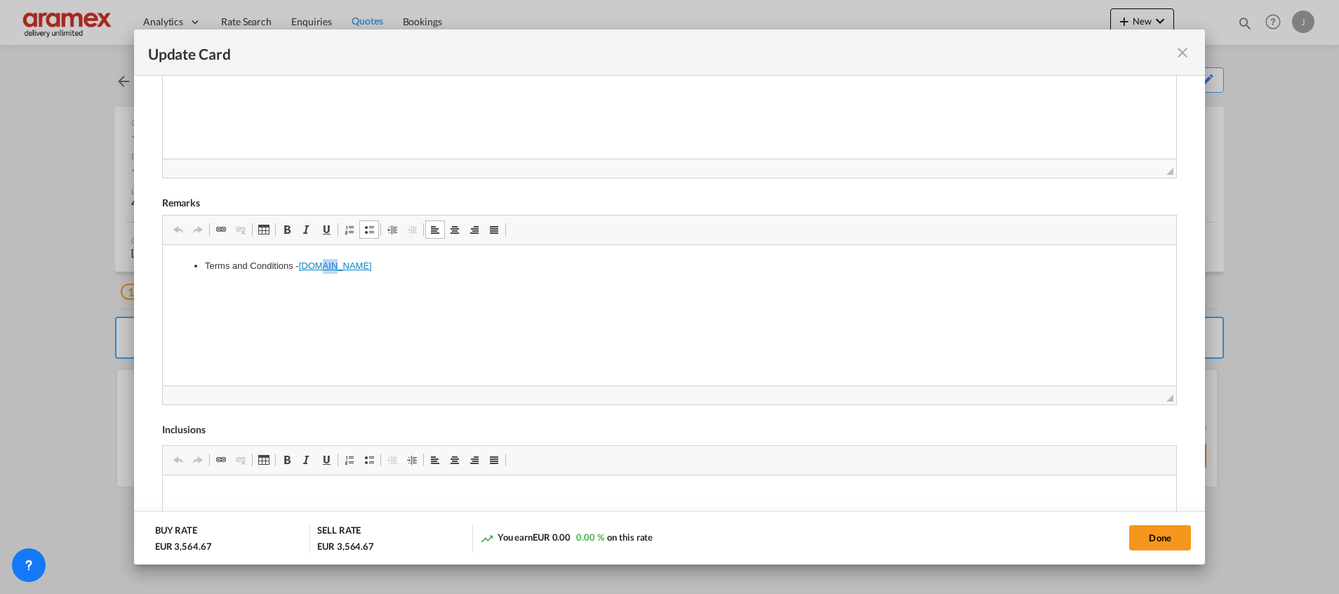
click at [335, 265] on link "[DOMAIN_NAME]" at bounding box center [334, 265] width 73 height 11
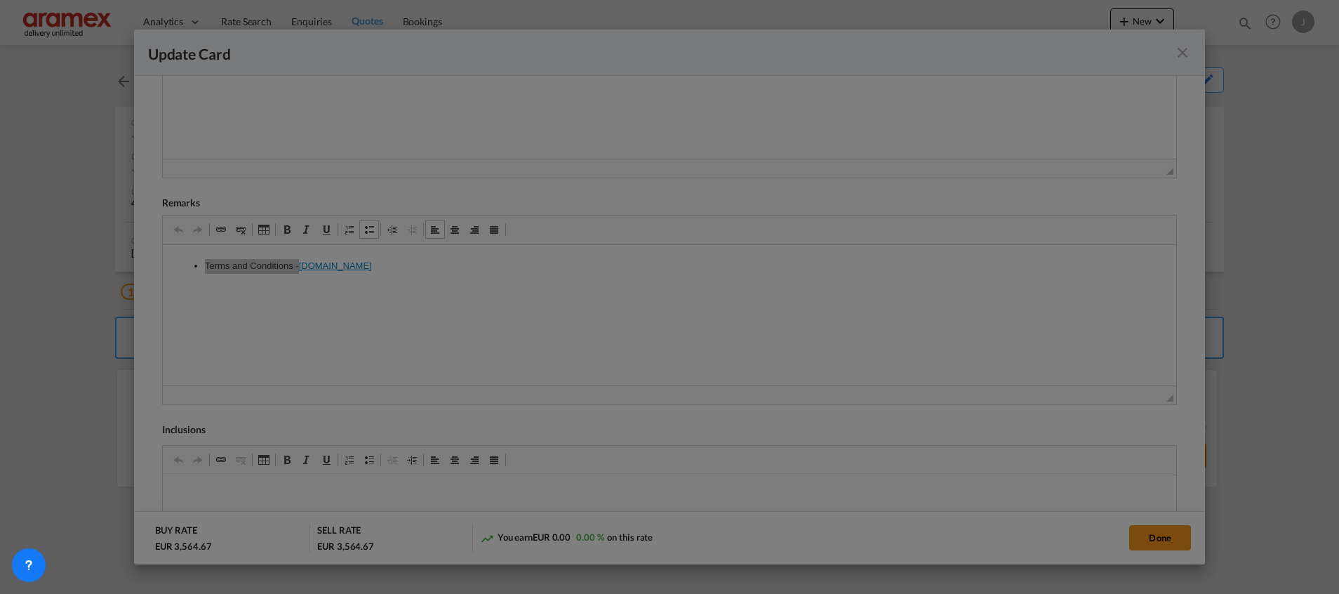
click at [335, 266] on div at bounding box center [669, 297] width 1339 height 594
type input "[DOMAIN_NAME]"
select select "https://"
type input "[DOMAIN_NAME][URL]"
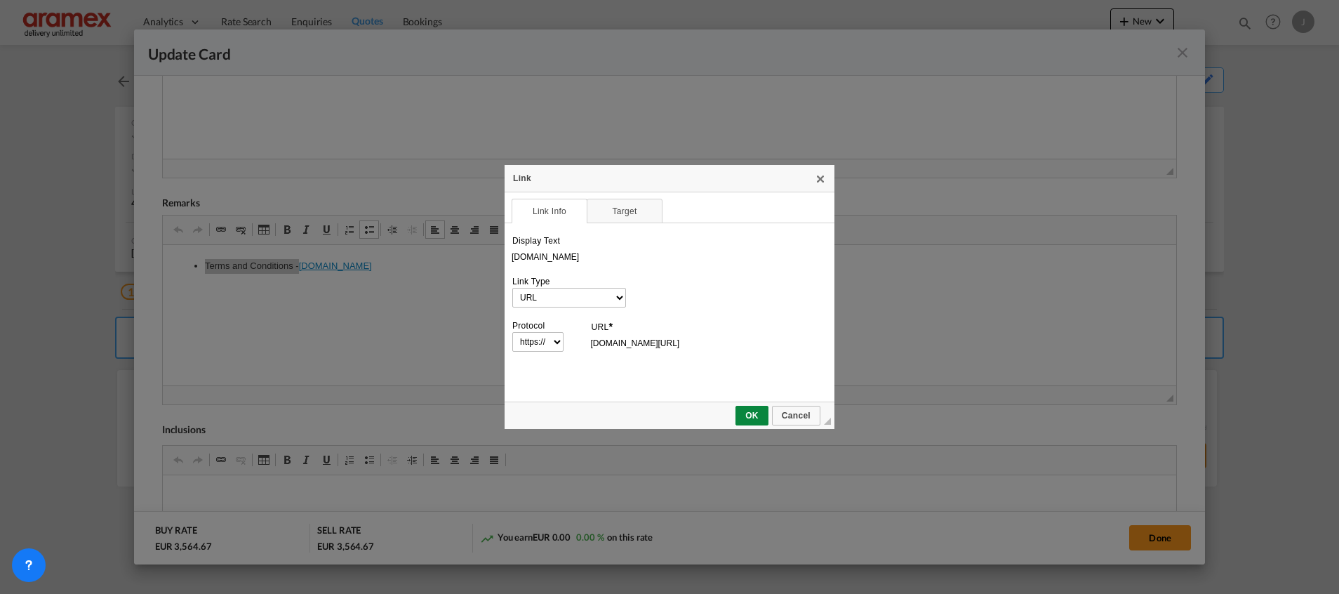
click at [429, 263] on div "Link X Link Info Target Upload Display Text [DOMAIN_NAME] Link Type URL Link to…" at bounding box center [669, 297] width 1339 height 594
click at [822, 180] on link "X" at bounding box center [820, 178] width 11 height 11
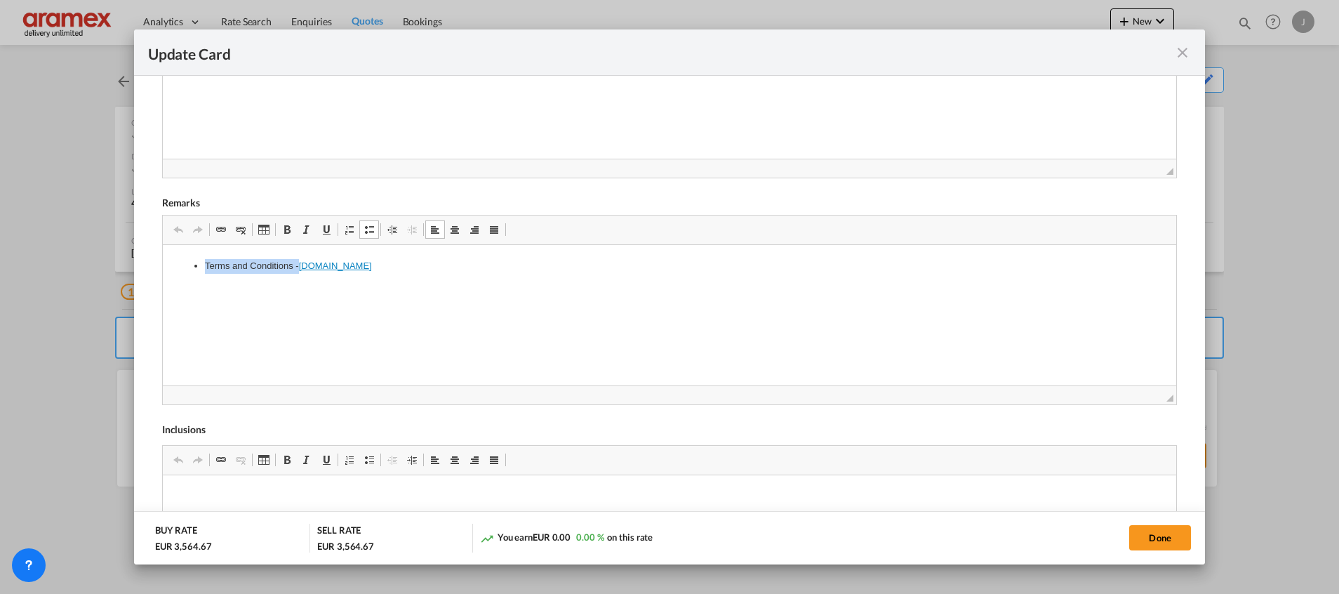
click at [411, 263] on li "Terms and Conditions - [DOMAIN_NAME]" at bounding box center [668, 266] width 929 height 15
drag, startPoint x: 411, startPoint y: 263, endPoint x: 167, endPoint y: 262, distance: 244.2
click at [162, 269] on html "Terms and Conditions - [DOMAIN_NAME]" at bounding box center [668, 266] width 1013 height 43
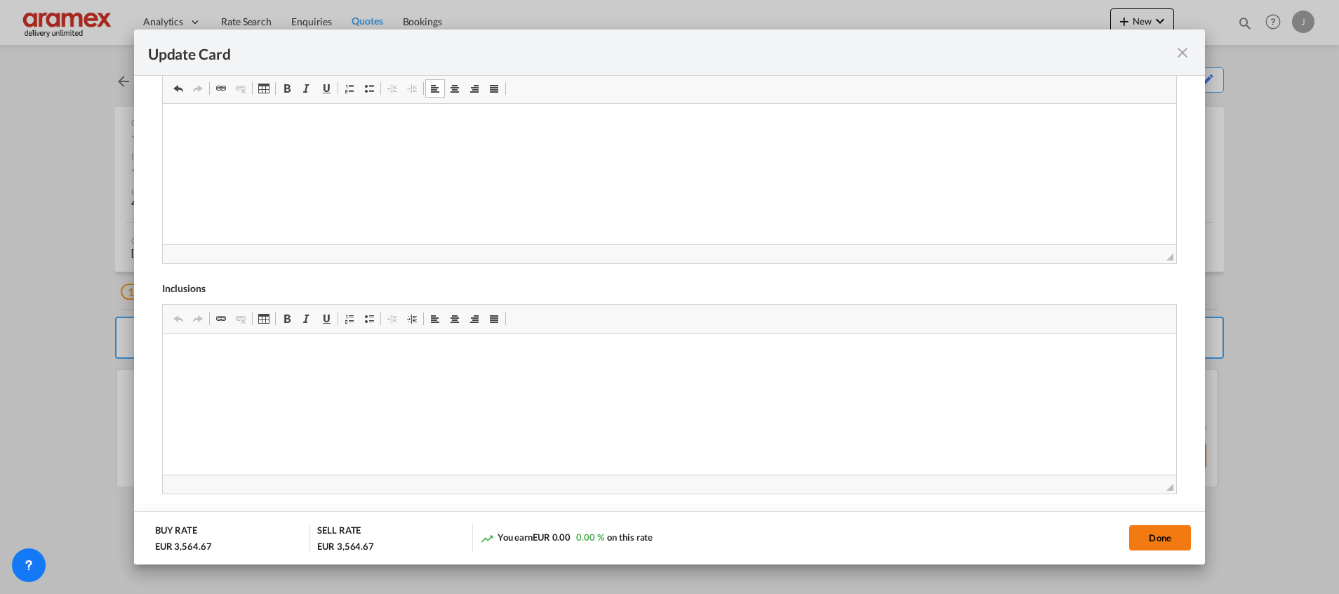
click at [1156, 542] on button "Done" at bounding box center [1160, 537] width 62 height 25
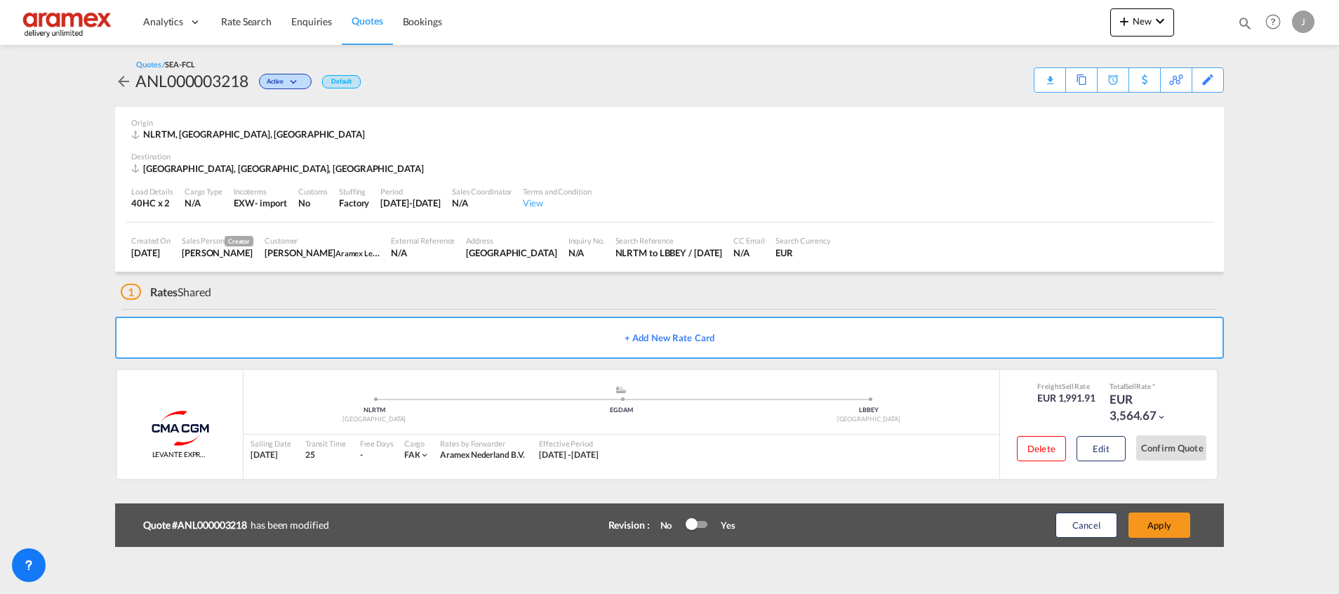
scroll to position [200, 0]
click at [1160, 524] on button "Apply" at bounding box center [1159, 524] width 62 height 25
